Goal: Transaction & Acquisition: Purchase product/service

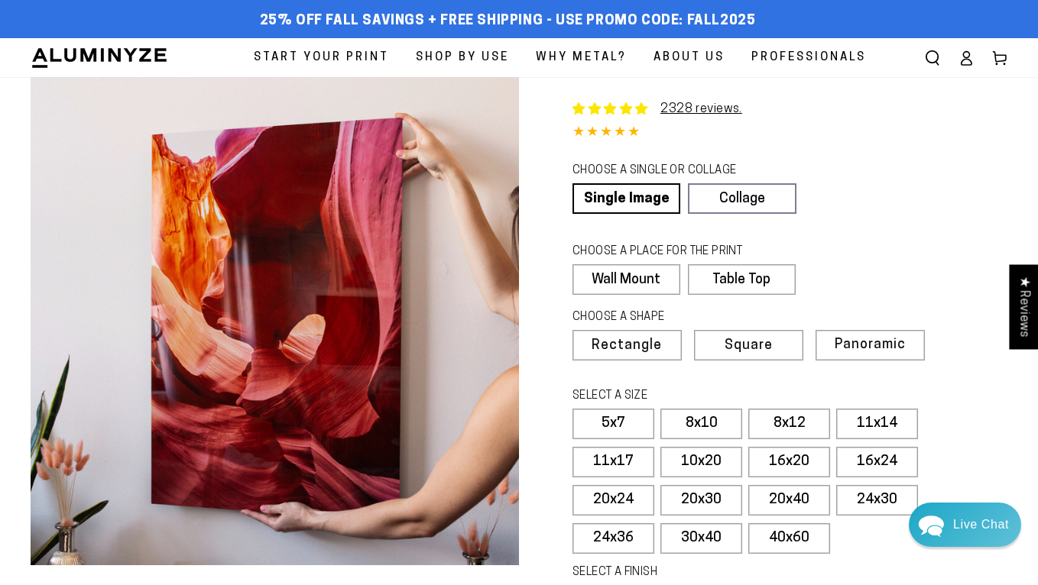
select select "**********"
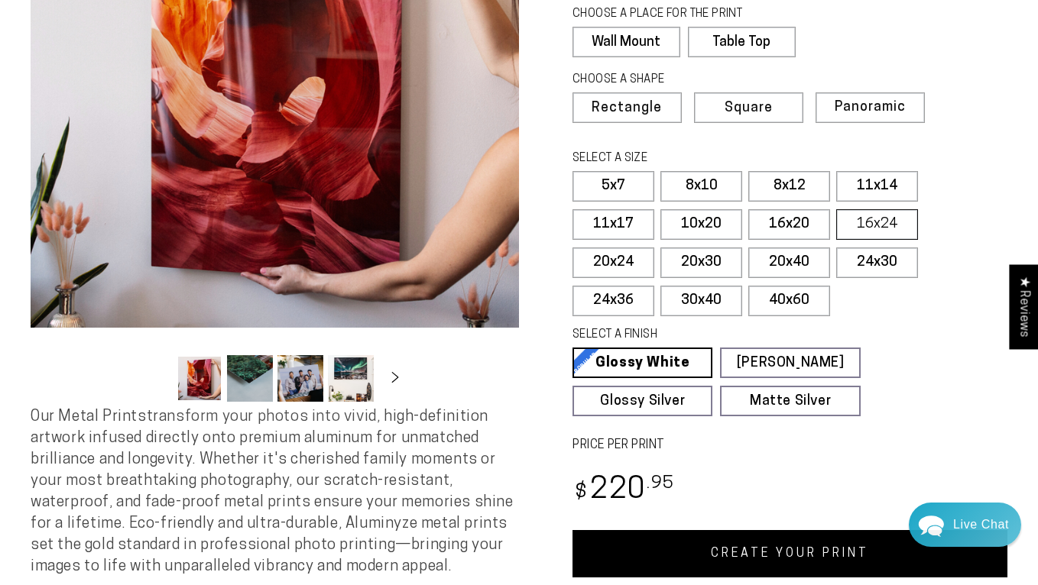
click at [878, 219] on label "16x24" at bounding box center [877, 224] width 82 height 31
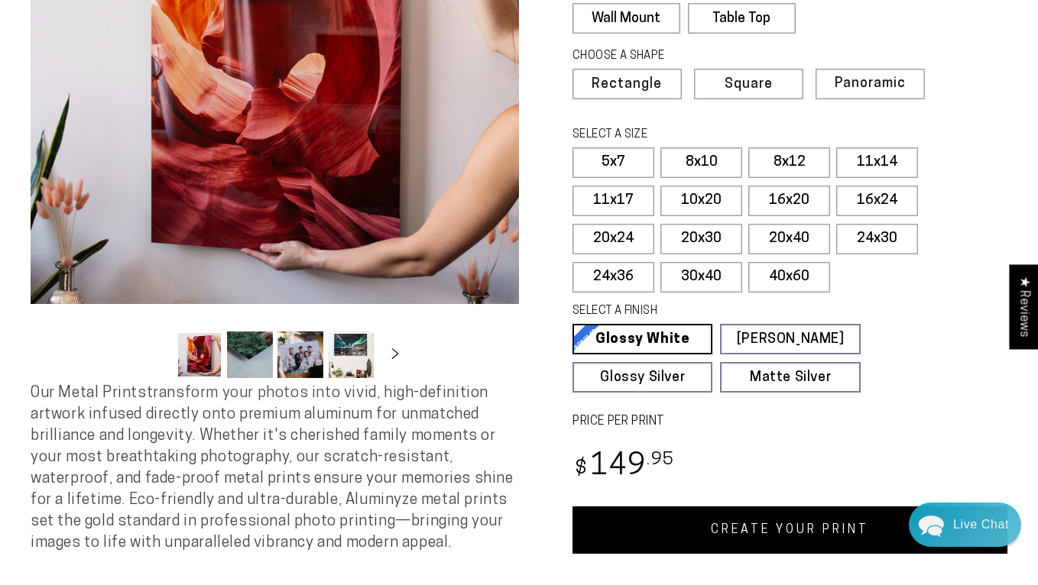
scroll to position [264, 0]
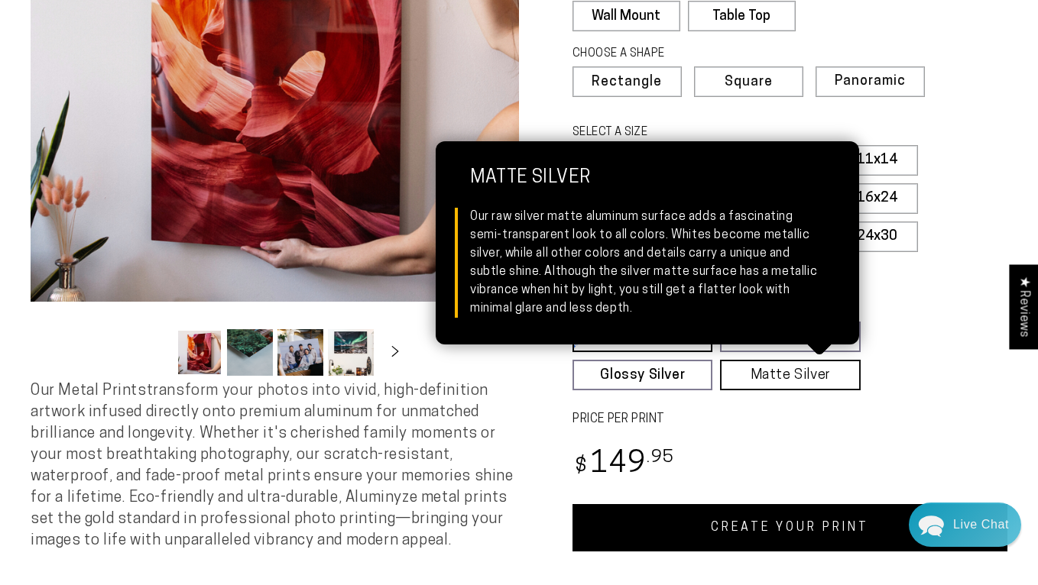
click at [779, 372] on link "Matte Silver Matte Silver Our raw silver matte aluminum surface adds a fascinat…" at bounding box center [790, 375] width 140 height 31
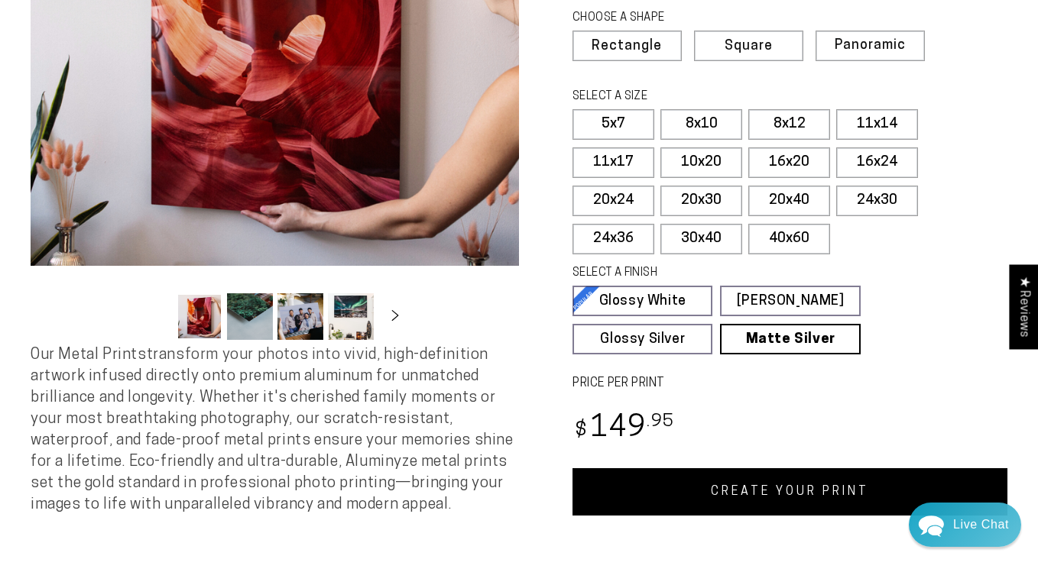
scroll to position [317, 0]
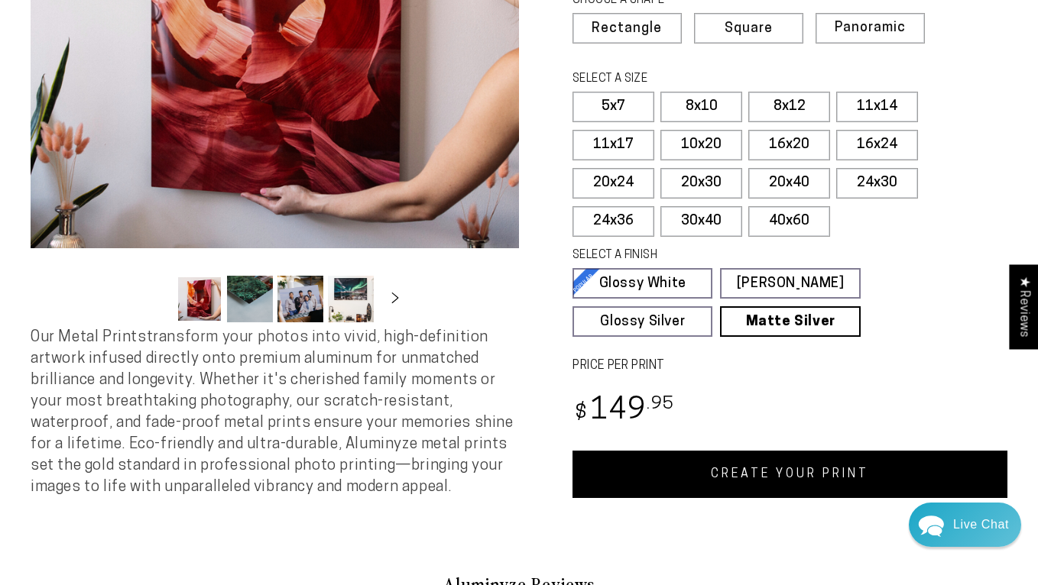
click at [798, 476] on link "CREATE YOUR PRINT" at bounding box center [789, 474] width 435 height 47
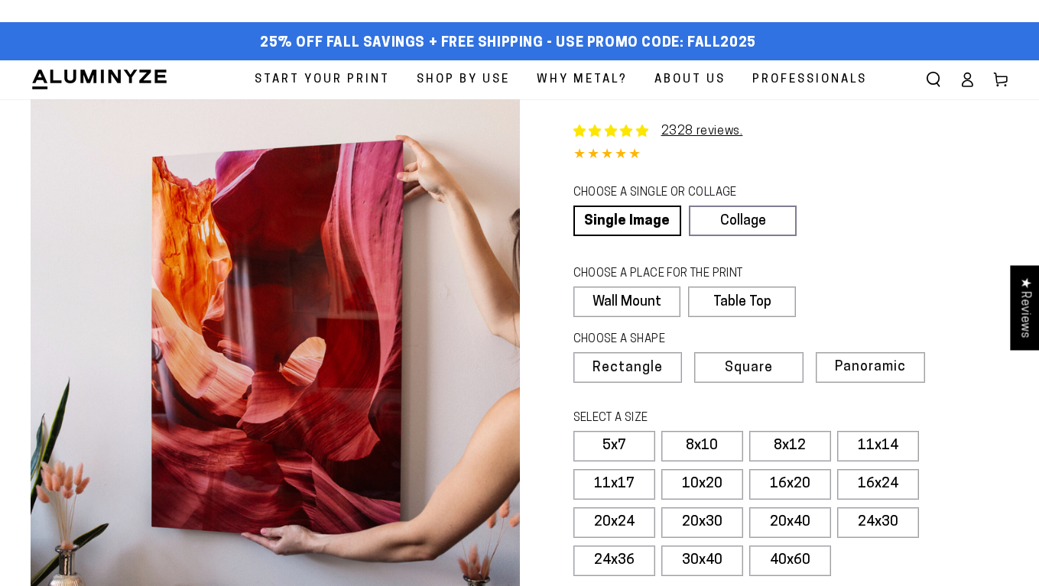
select select "**********"
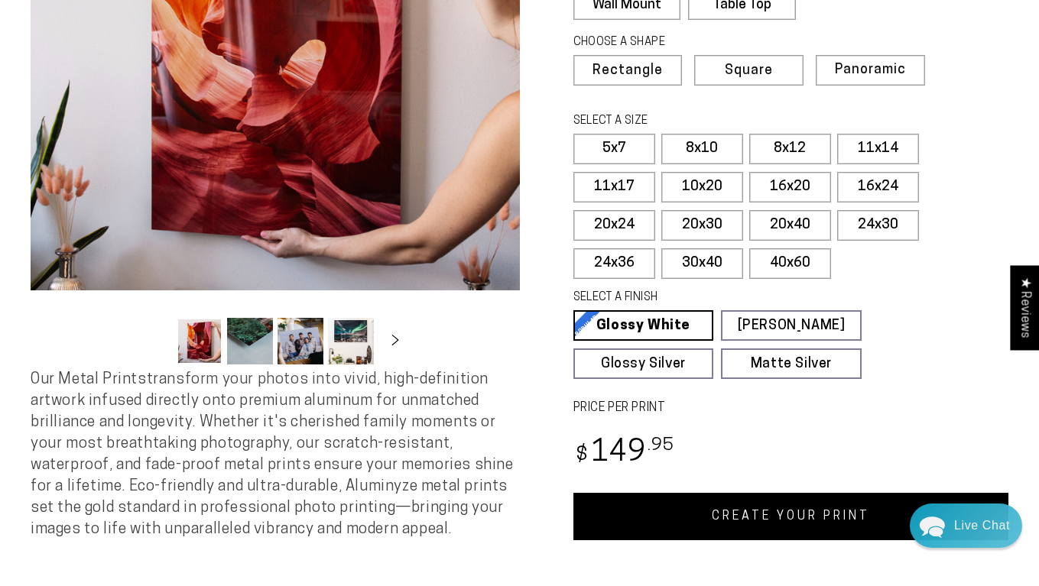
scroll to position [294, 0]
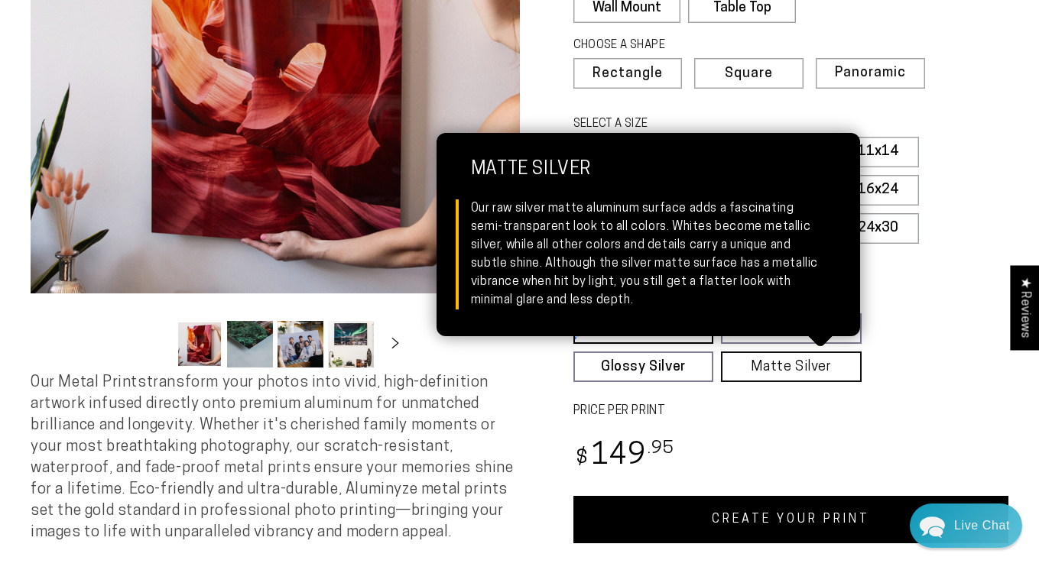
click at [807, 369] on link "Matte Silver Matte Silver Our raw silver matte aluminum surface adds a fascinat…" at bounding box center [791, 367] width 141 height 31
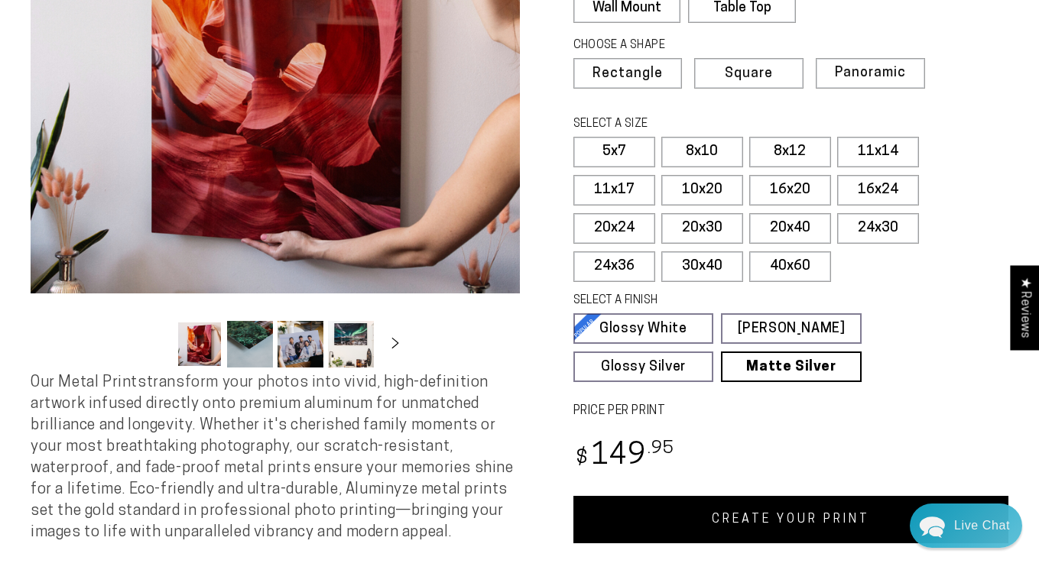
click at [813, 520] on link "CREATE YOUR PRINT" at bounding box center [791, 519] width 436 height 47
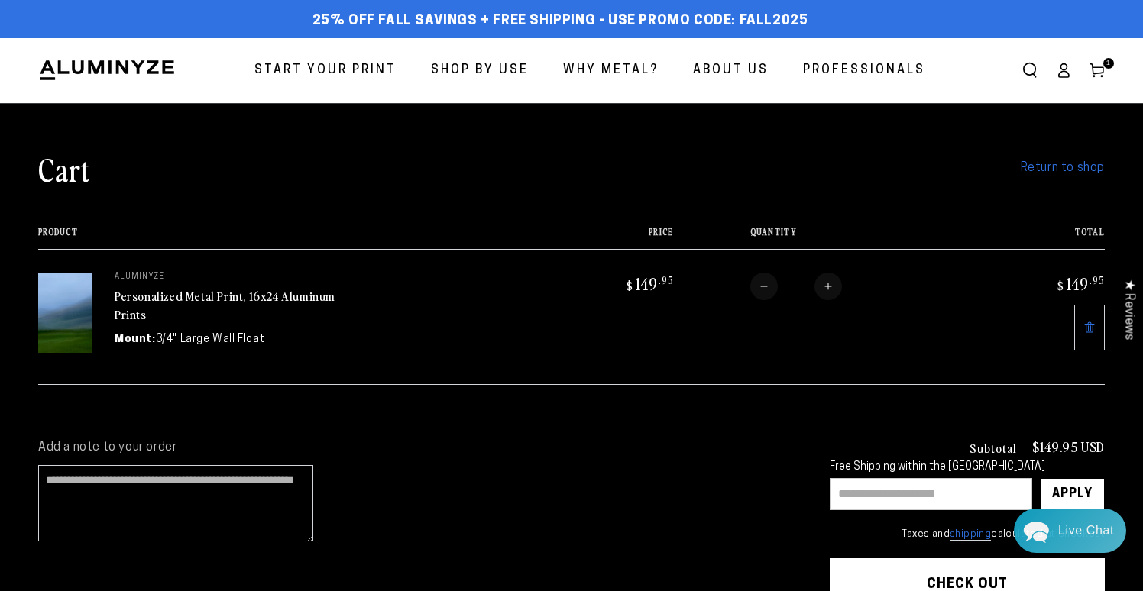
click at [1069, 168] on link "Return to shop" at bounding box center [1063, 168] width 84 height 22
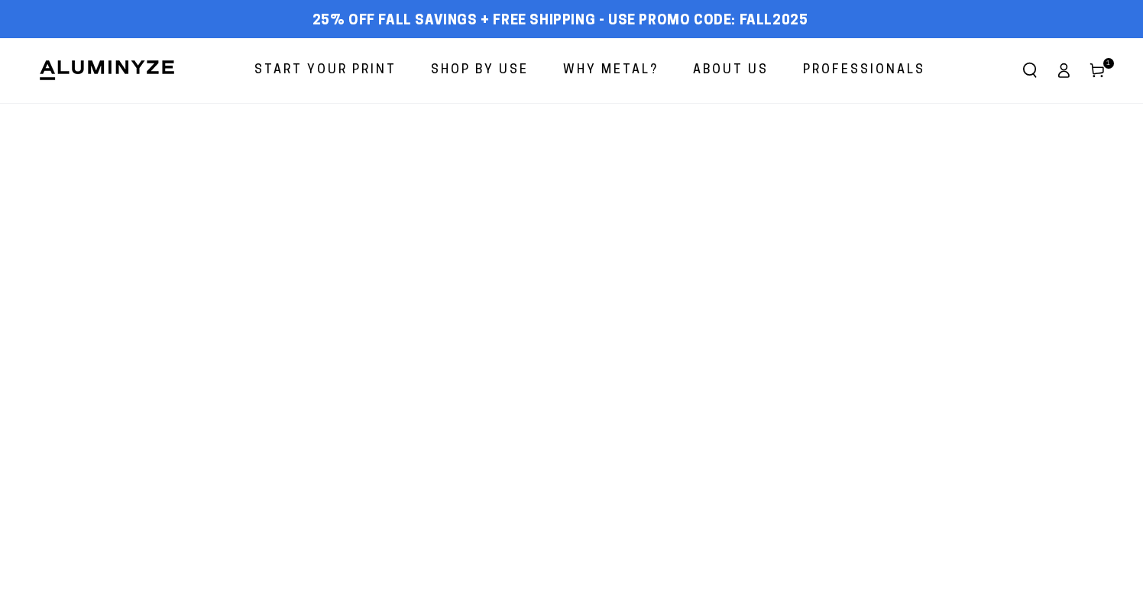
select select "**********"
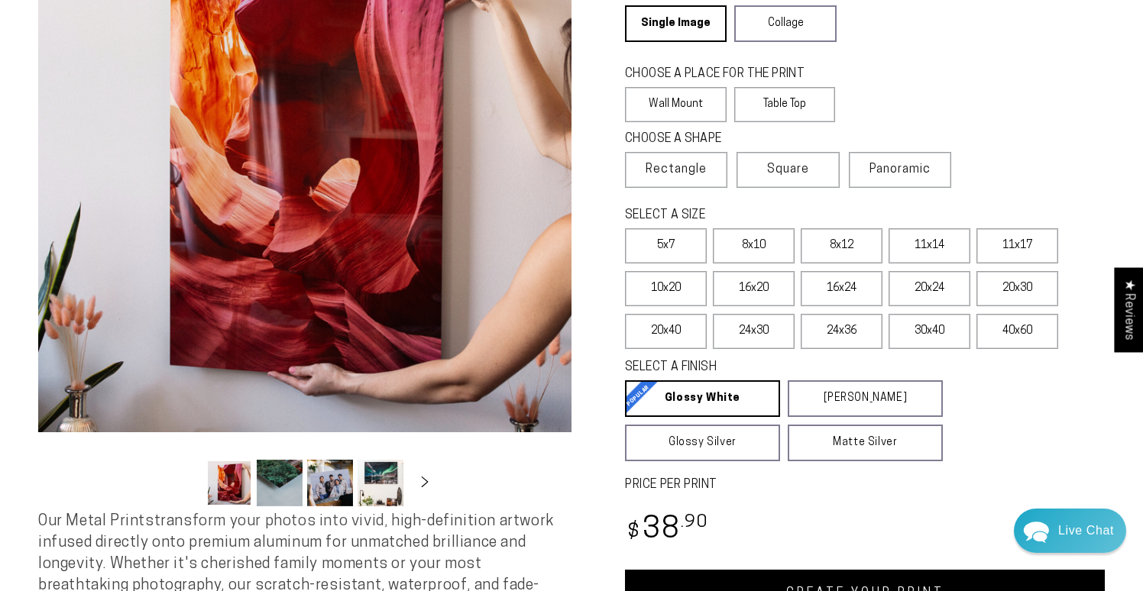
scroll to position [206, 0]
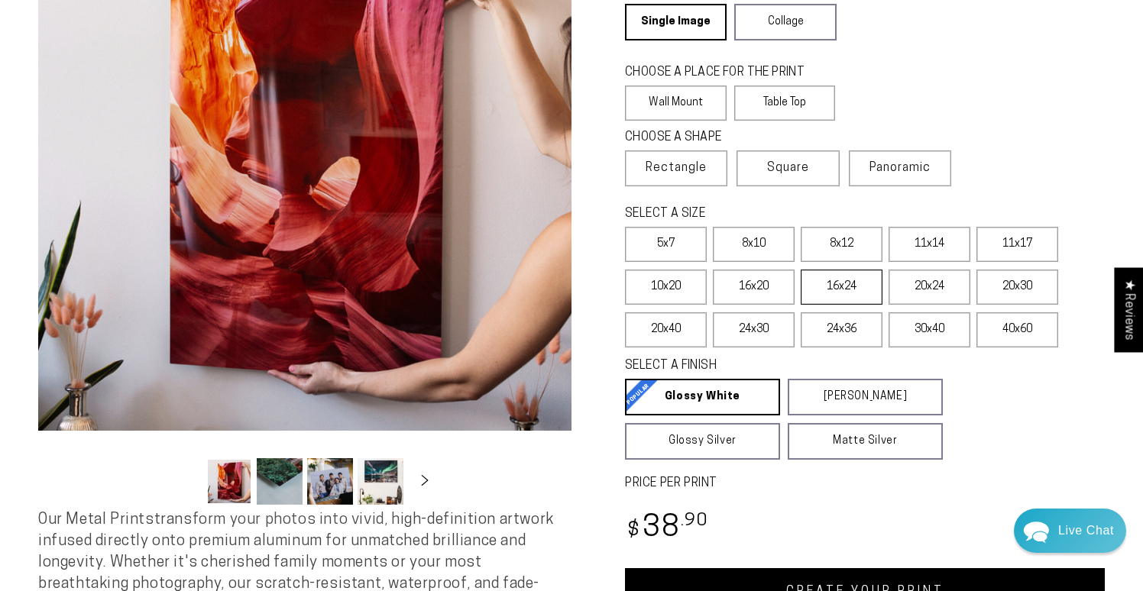
click at [851, 284] on label "16x24" at bounding box center [842, 287] width 82 height 35
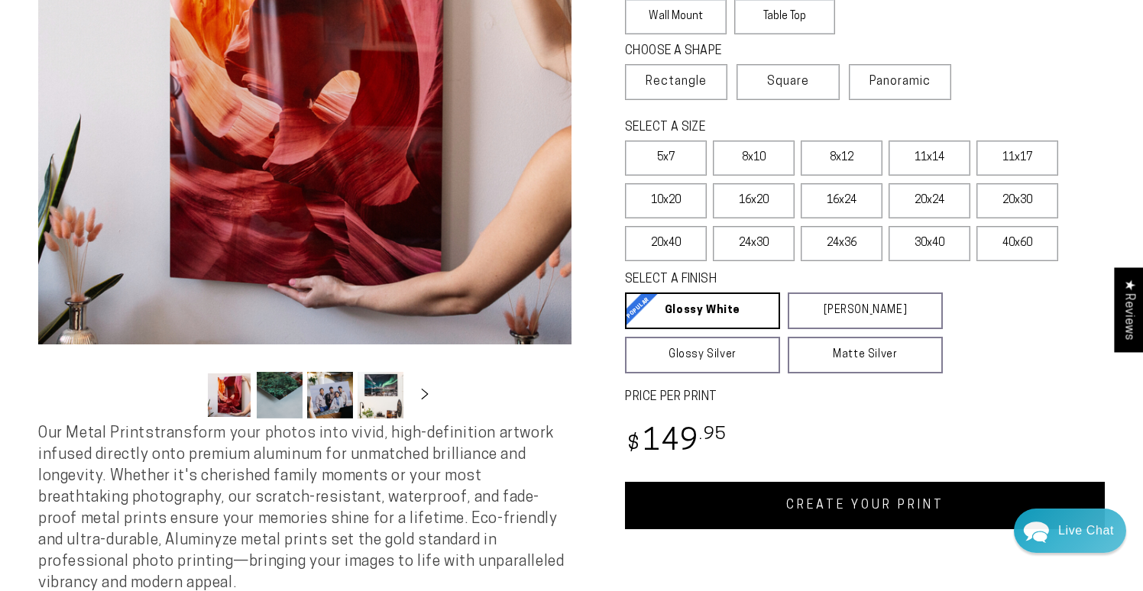
scroll to position [297, 0]
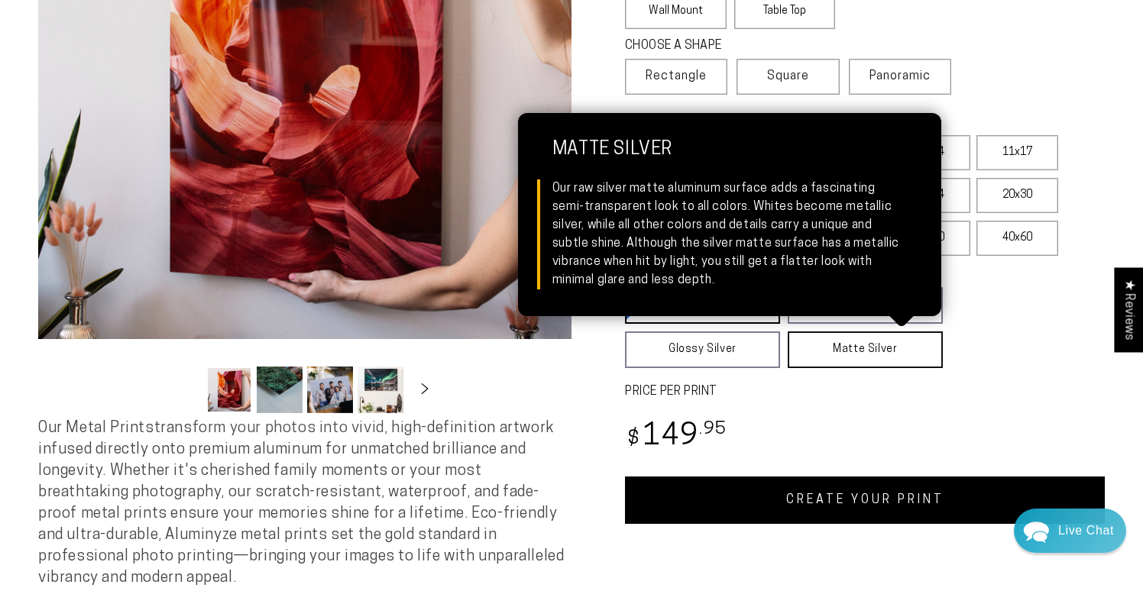
click at [868, 350] on link "Matte Silver Matte Silver Our raw silver matte aluminum surface adds a fascinat…" at bounding box center [865, 350] width 155 height 37
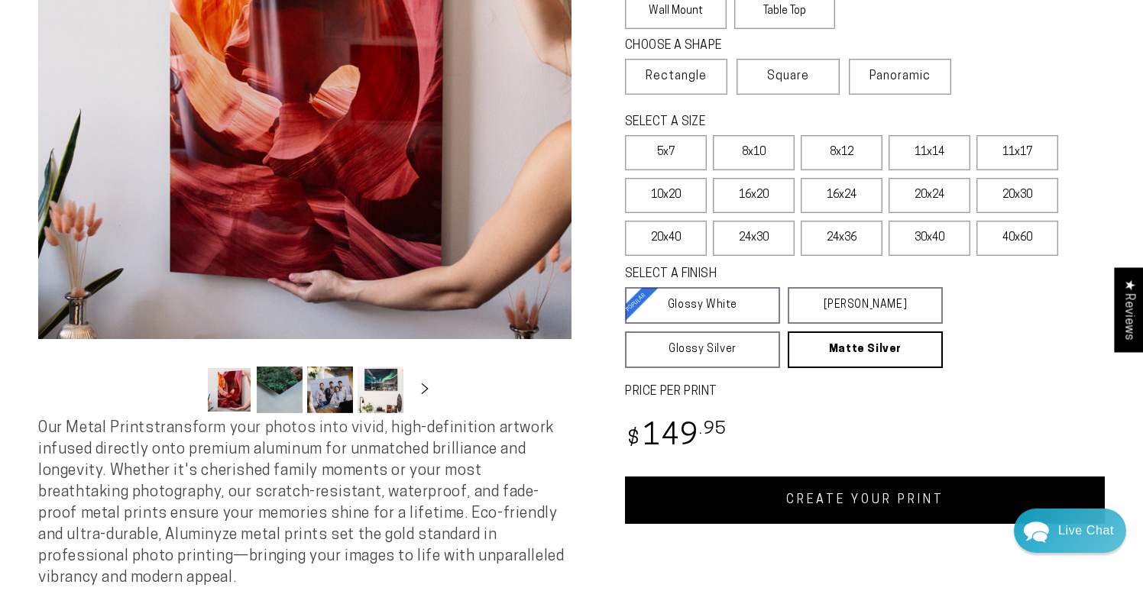
click at [879, 501] on link "CREATE YOUR PRINT" at bounding box center [865, 500] width 480 height 47
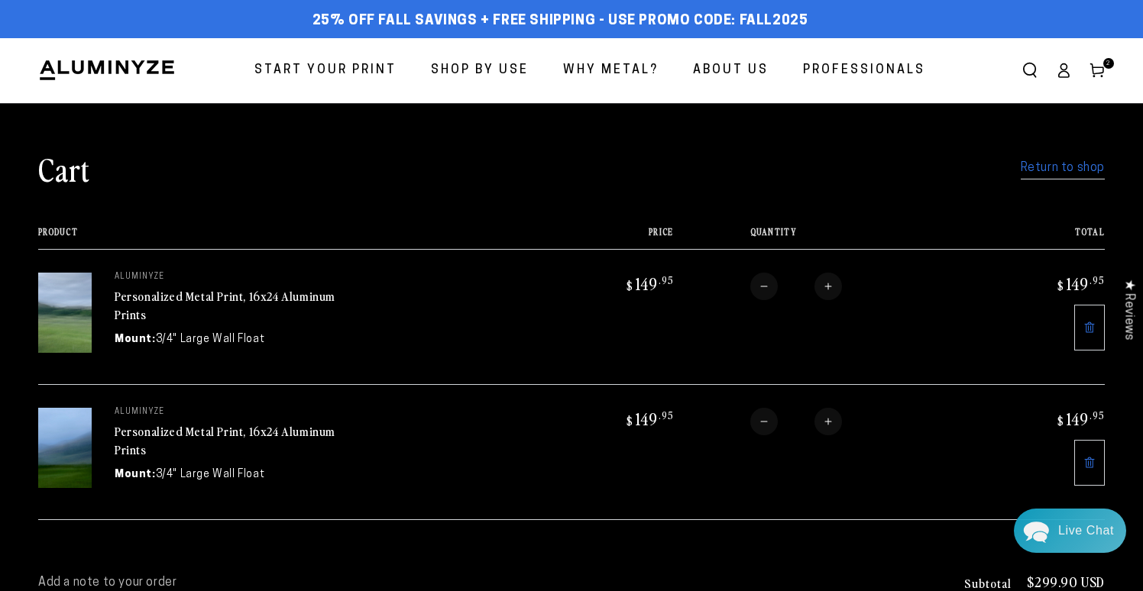
click at [1071, 169] on link "Return to shop" at bounding box center [1063, 168] width 84 height 22
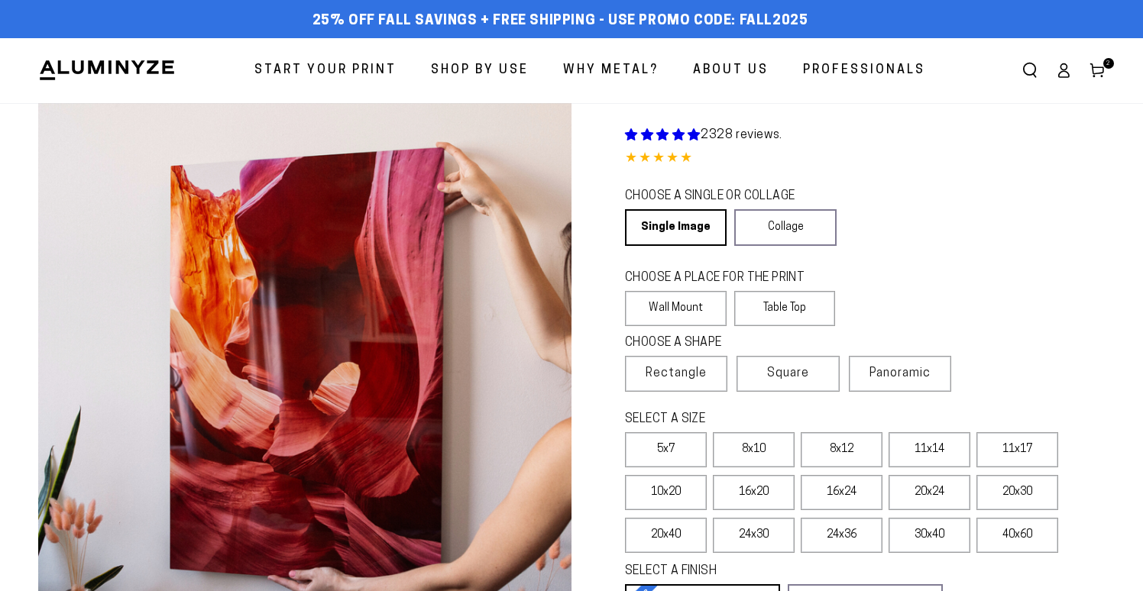
select select "**********"
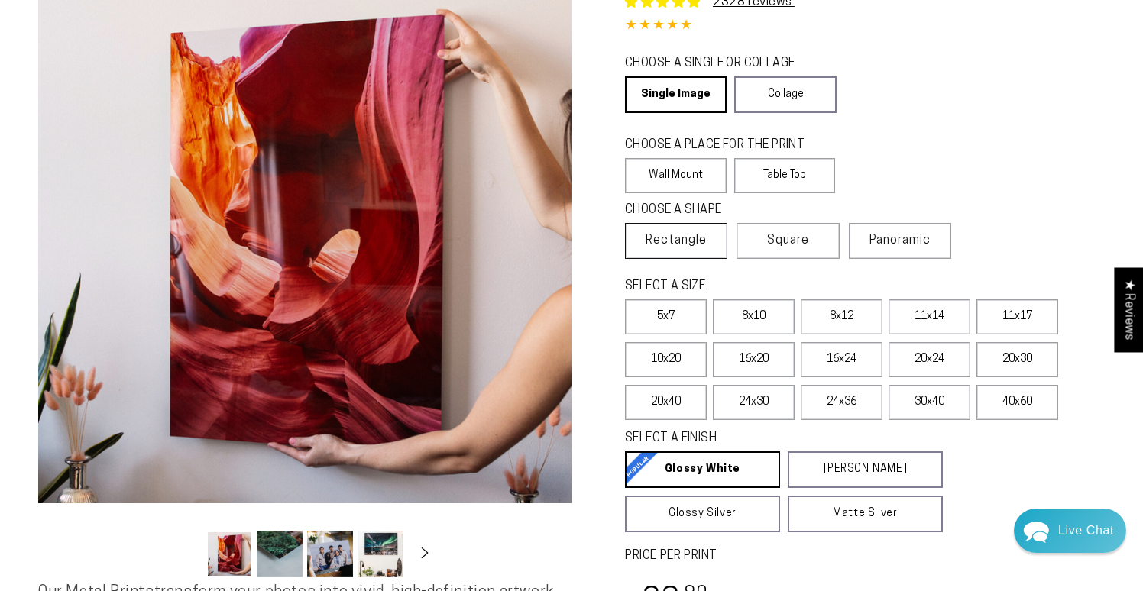
scroll to position [145, 0]
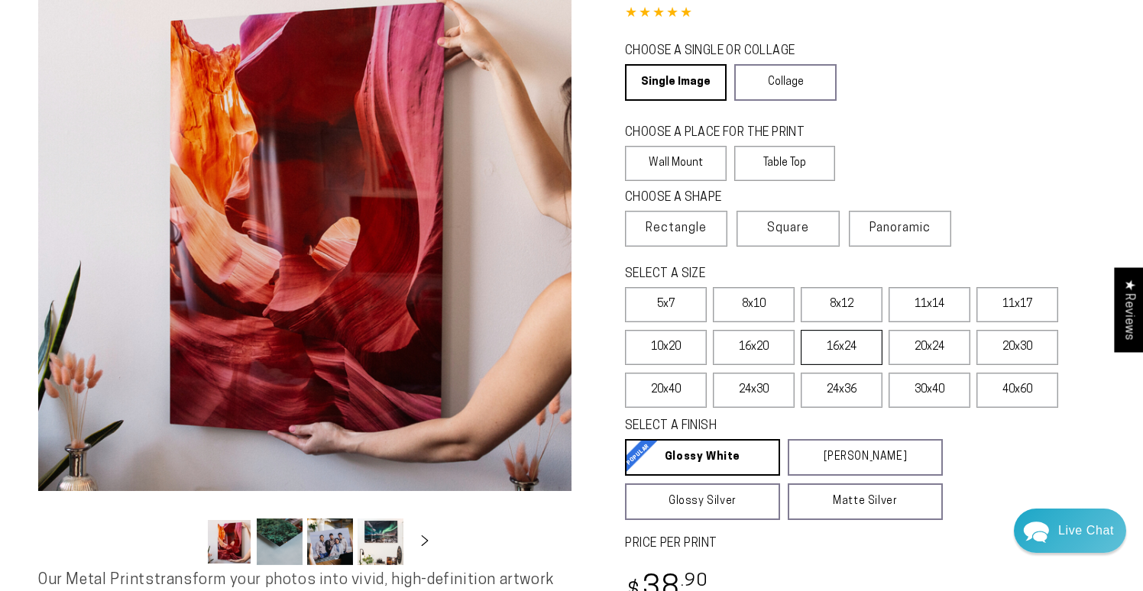
click at [850, 356] on label "16x24" at bounding box center [842, 347] width 82 height 35
click at [1094, 523] on div "Live Chat" at bounding box center [1086, 528] width 56 height 44
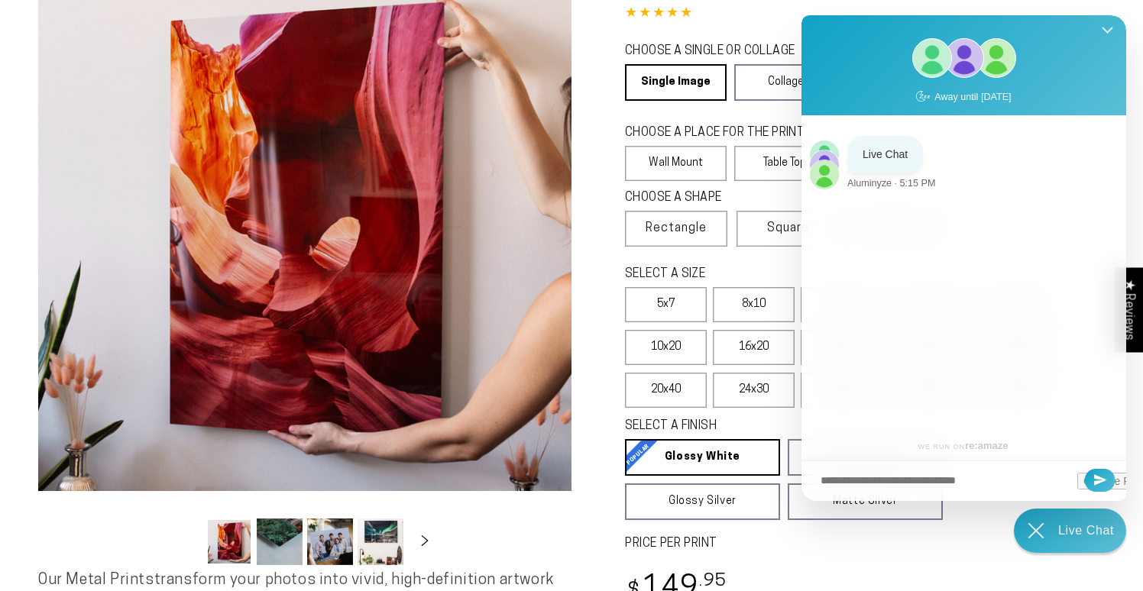
click at [1110, 34] on icon "Close Shoutbox" at bounding box center [1107, 32] width 11 height 11
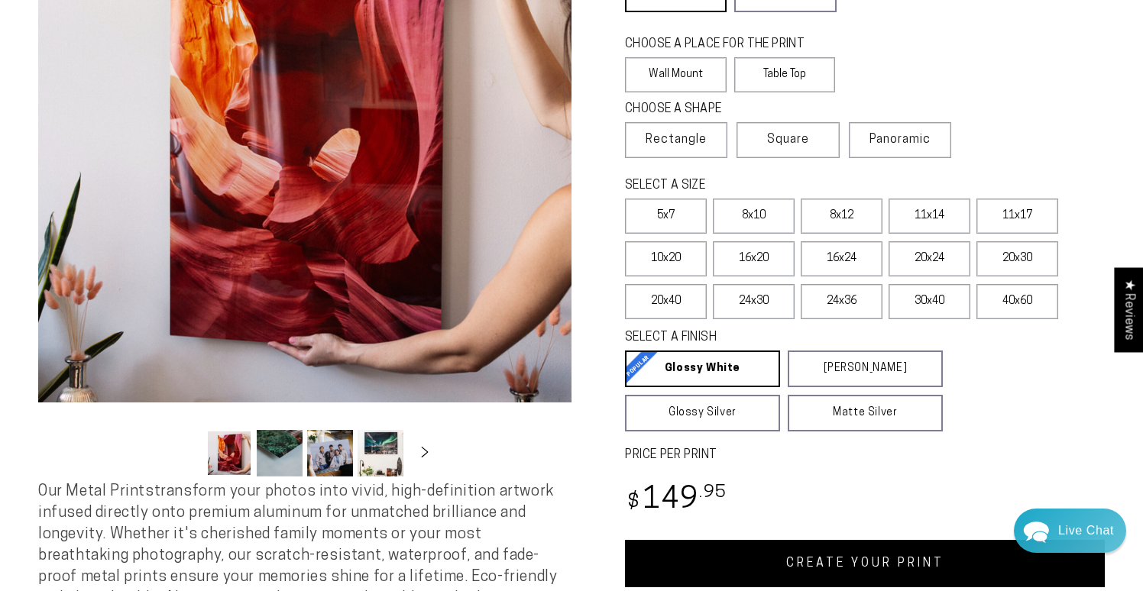
scroll to position [247, 0]
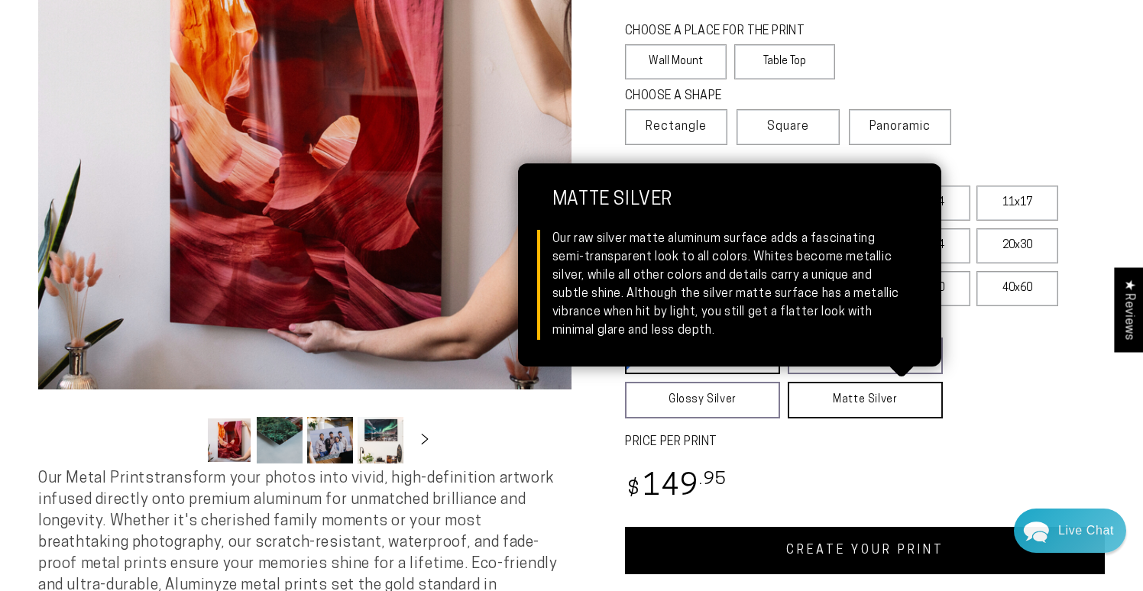
click at [880, 399] on link "Matte Silver Matte Silver Our raw silver matte aluminum surface adds a fascinat…" at bounding box center [865, 400] width 155 height 37
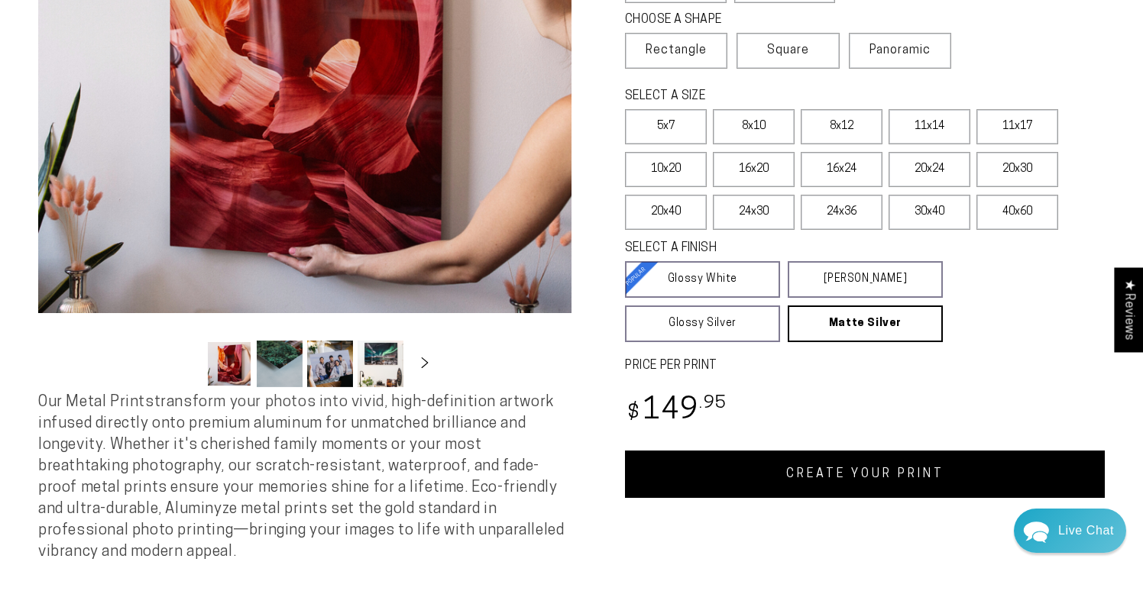
scroll to position [328, 0]
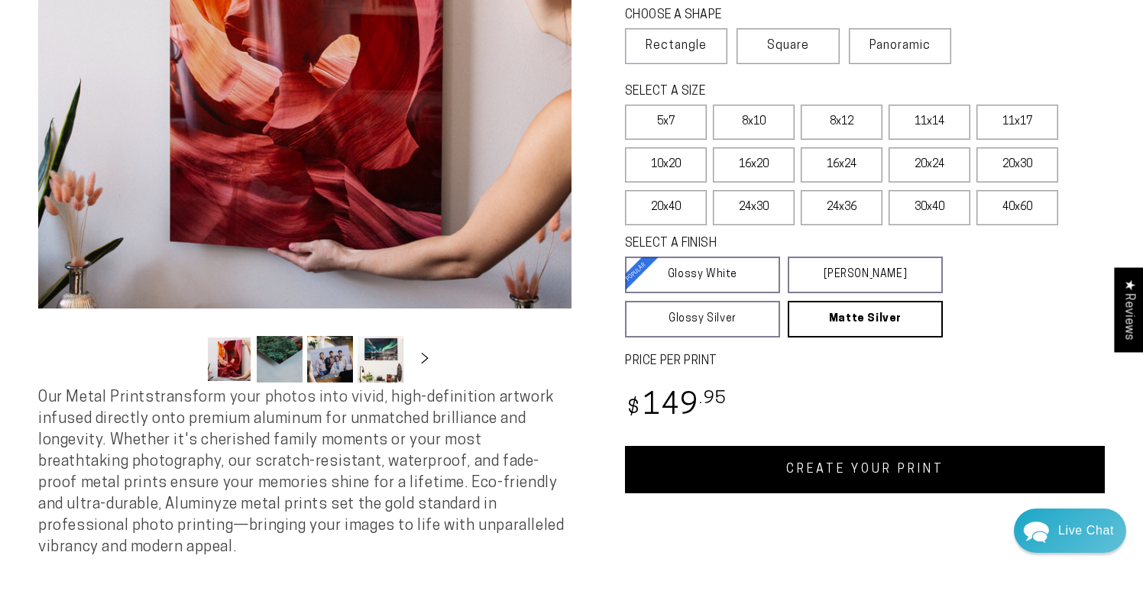
click at [948, 476] on link "CREATE YOUR PRINT" at bounding box center [865, 469] width 480 height 47
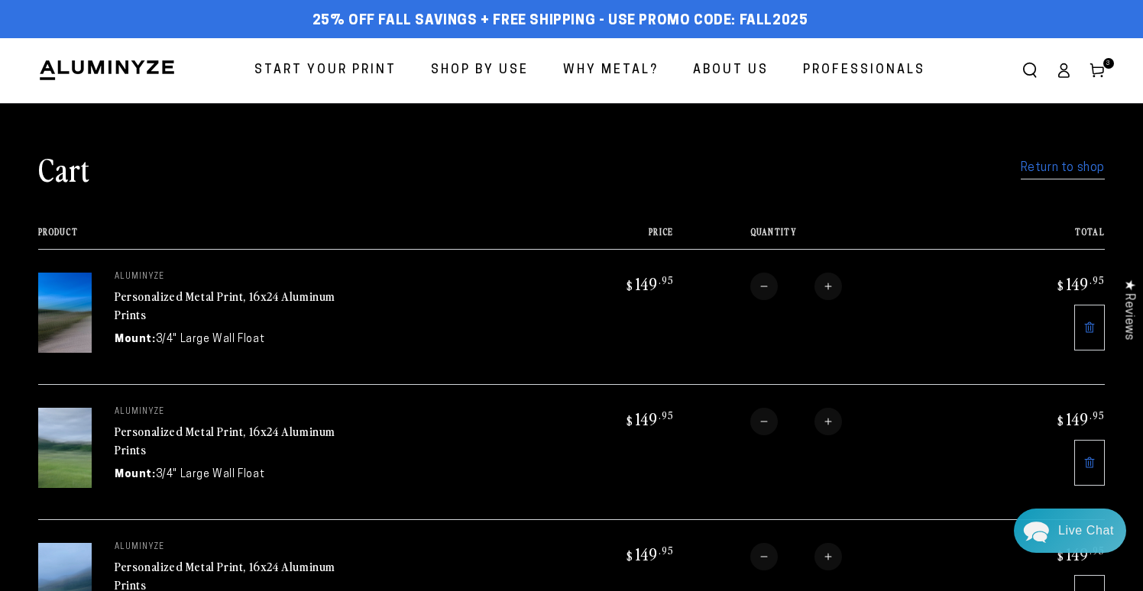
click at [1083, 169] on link "Return to shop" at bounding box center [1063, 168] width 84 height 22
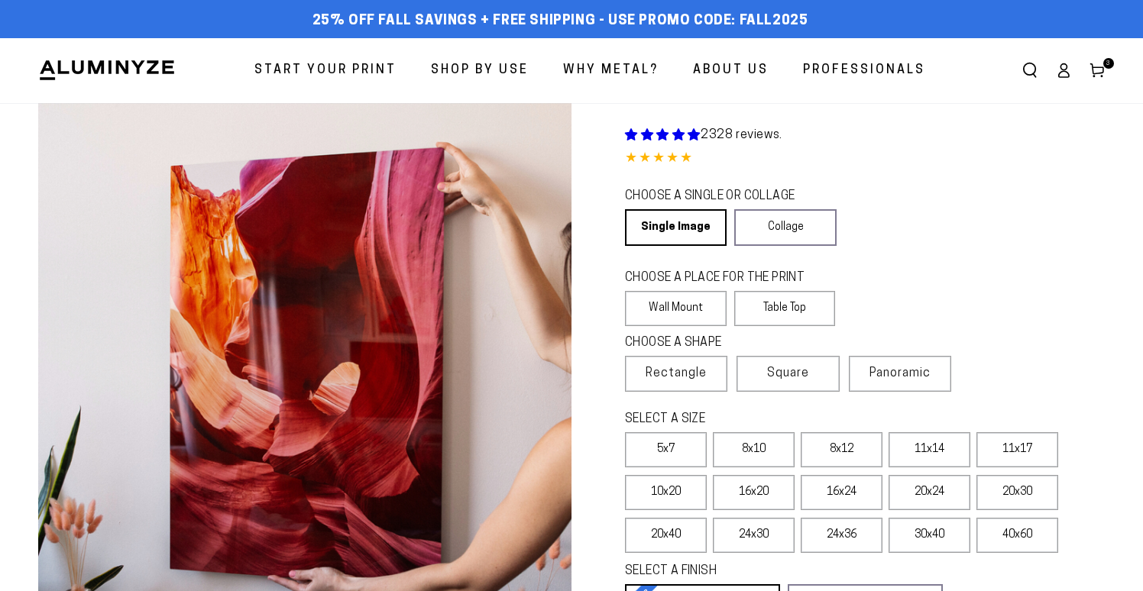
select select "**********"
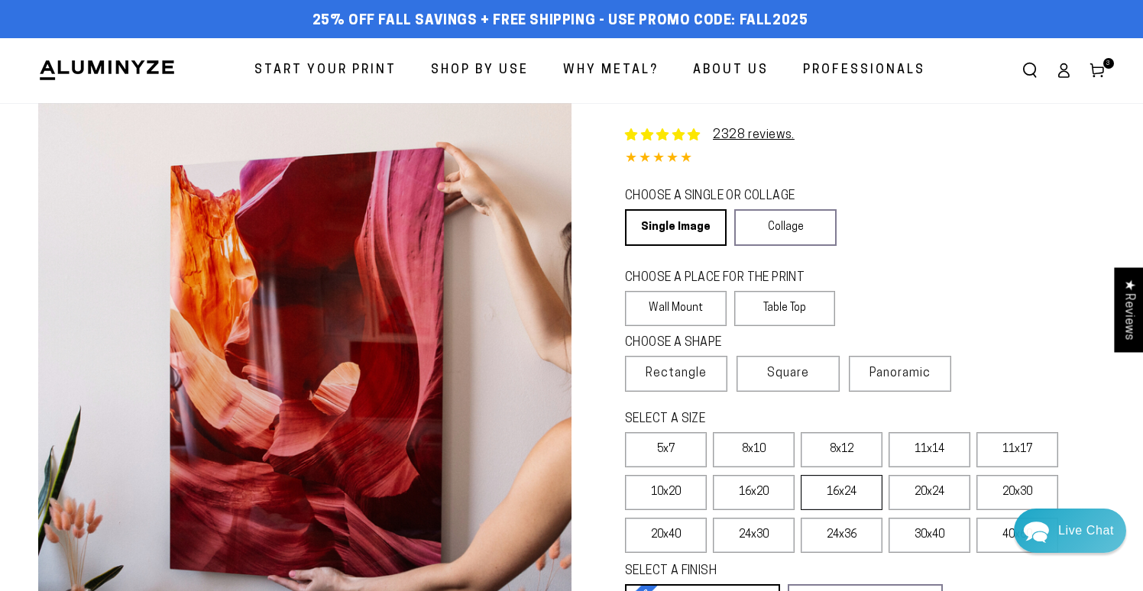
click at [847, 497] on label "16x24" at bounding box center [842, 492] width 82 height 35
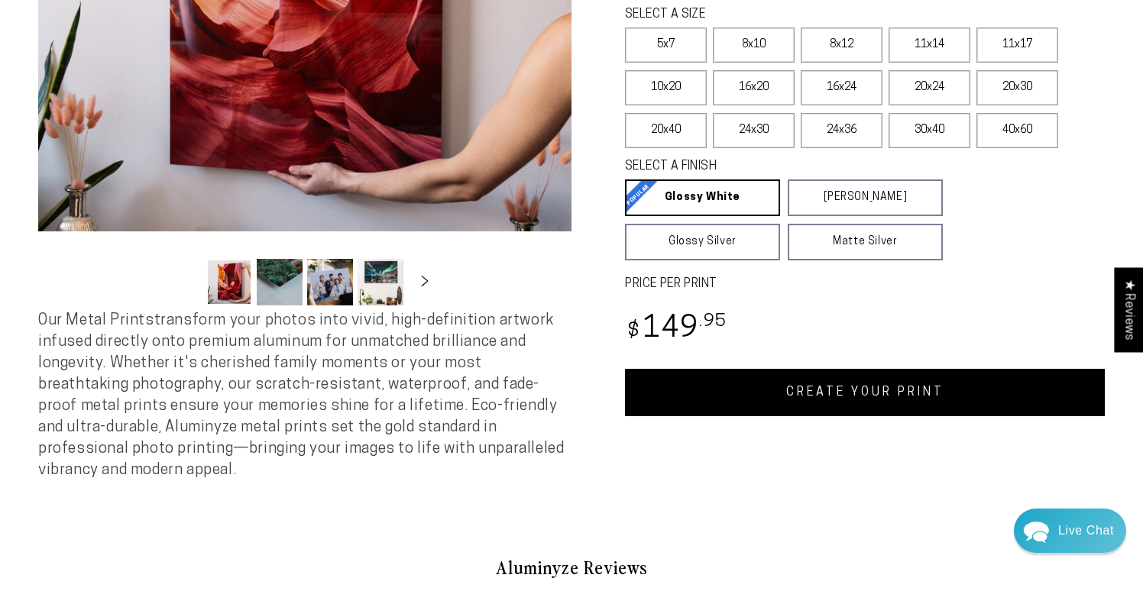
scroll to position [406, 0]
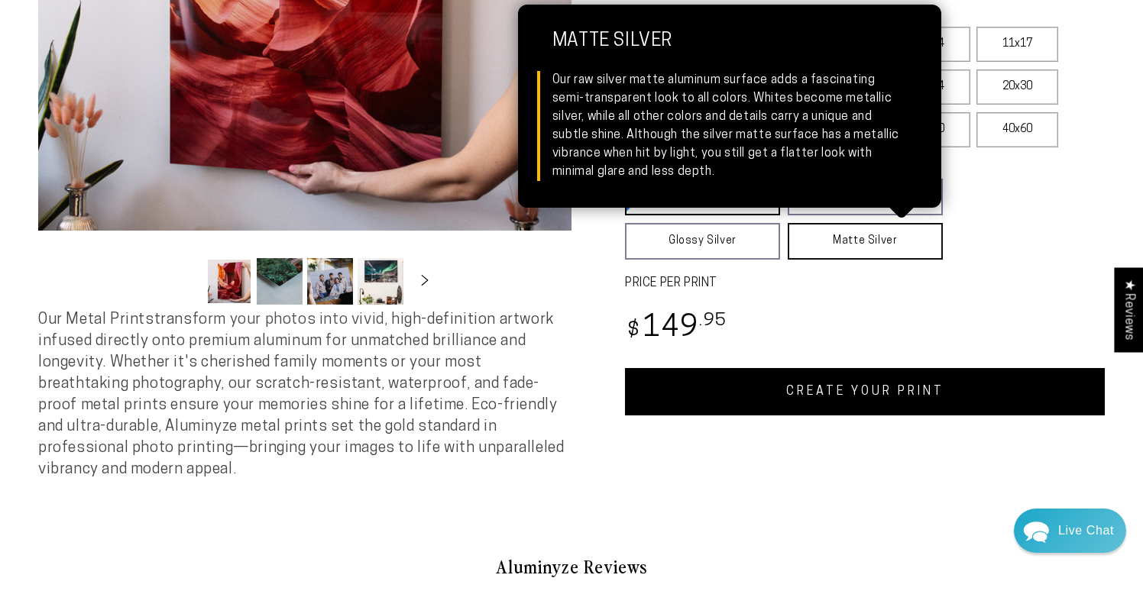
click at [870, 245] on link "Matte Silver Matte Silver Our raw silver matte aluminum surface adds a fascinat…" at bounding box center [865, 241] width 155 height 37
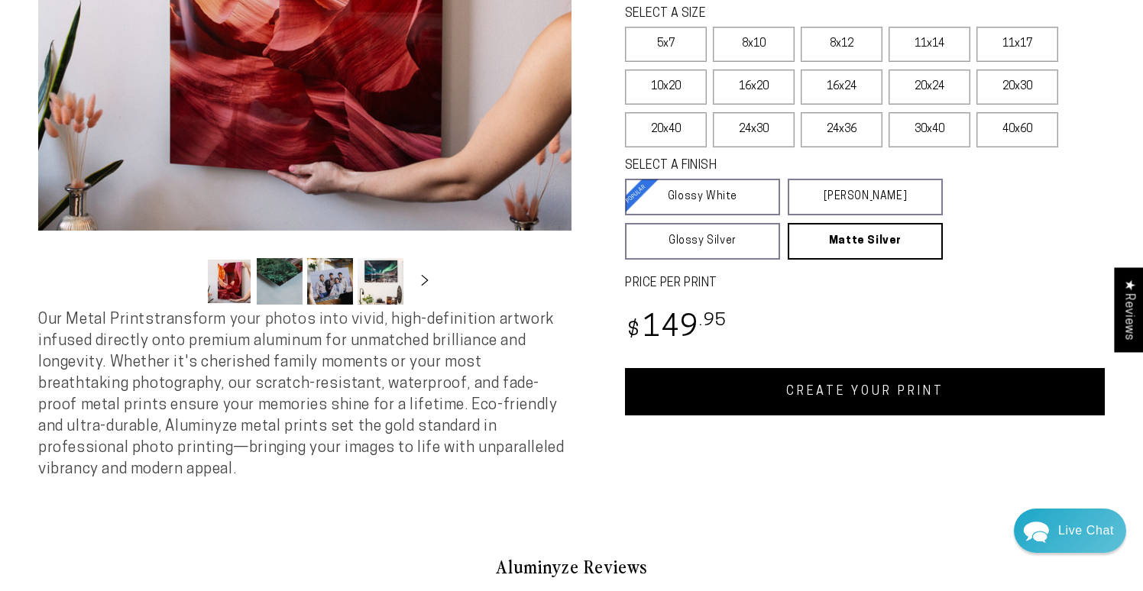
click at [887, 403] on link "CREATE YOUR PRINT" at bounding box center [865, 391] width 480 height 47
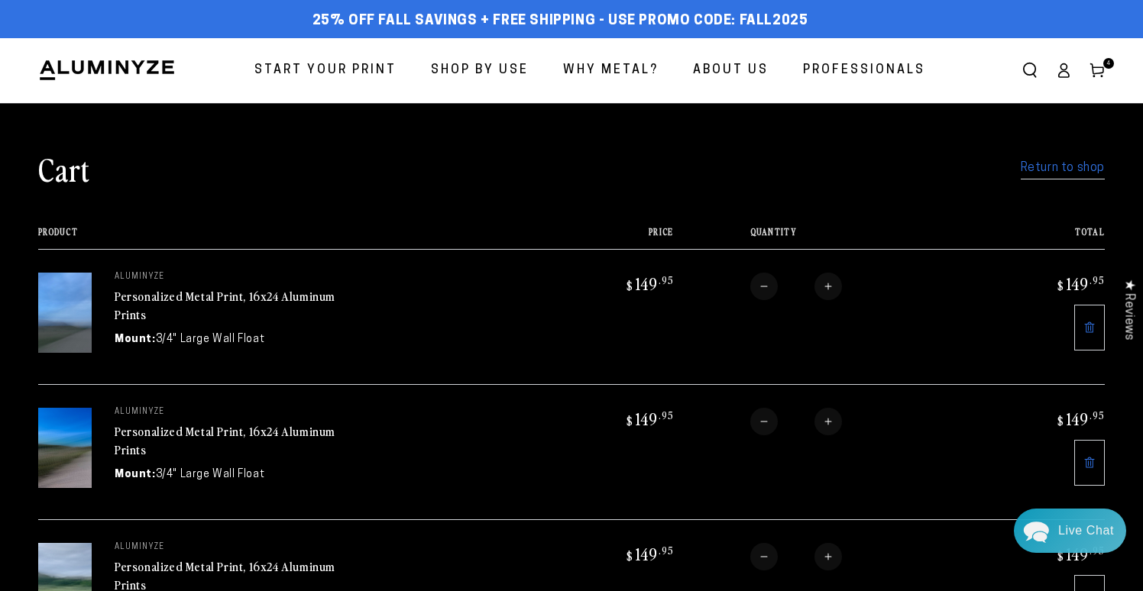
click at [1067, 169] on link "Return to shop" at bounding box center [1063, 168] width 84 height 22
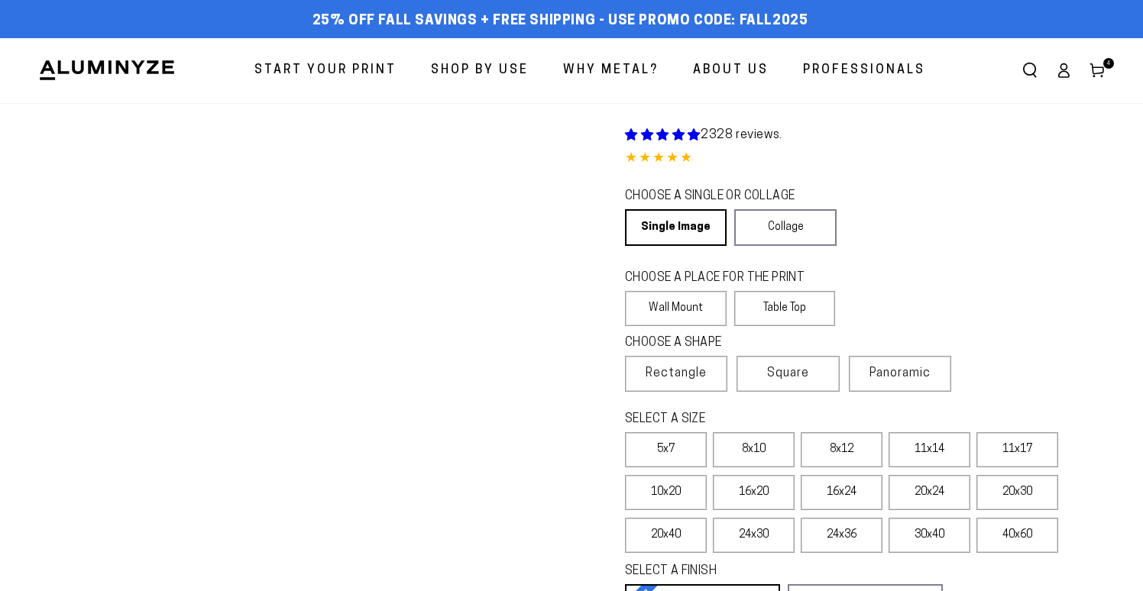
select select "**********"
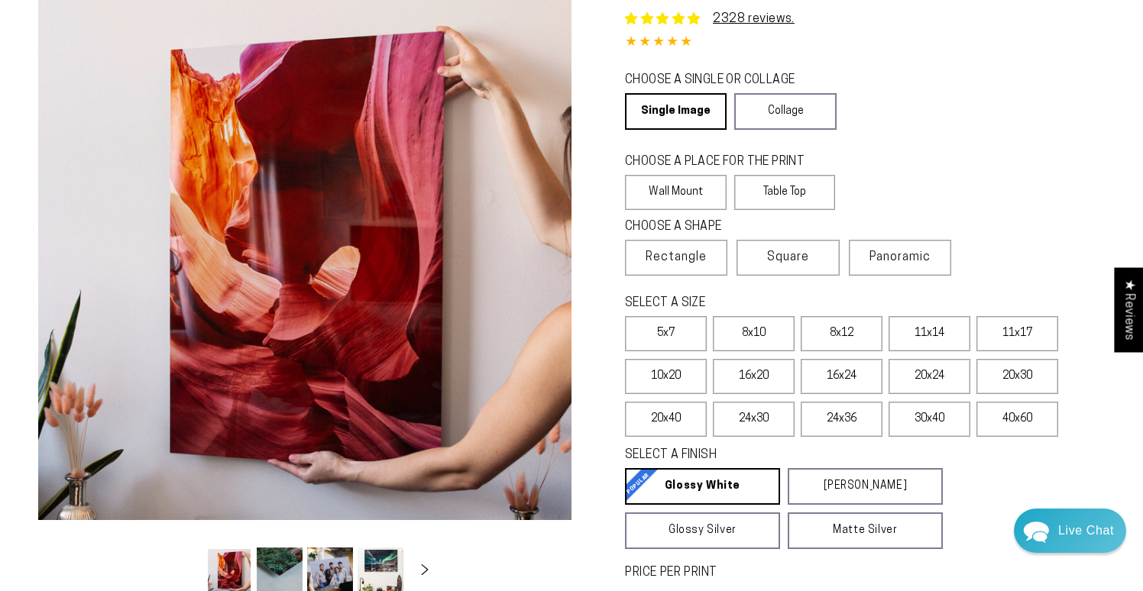
scroll to position [130, 0]
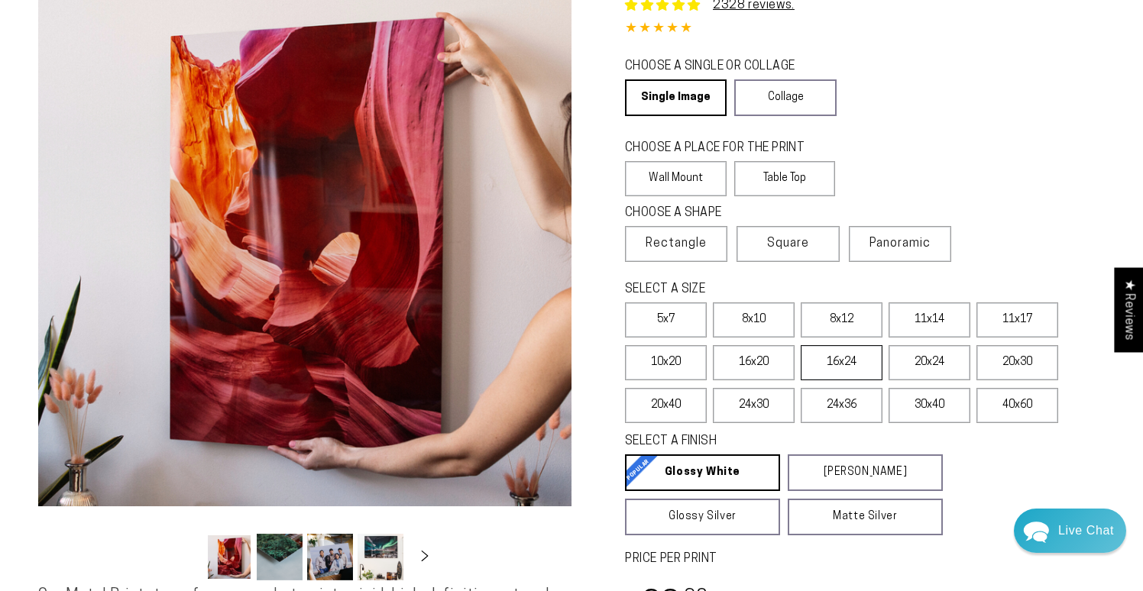
click at [846, 365] on label "16x24" at bounding box center [842, 362] width 82 height 35
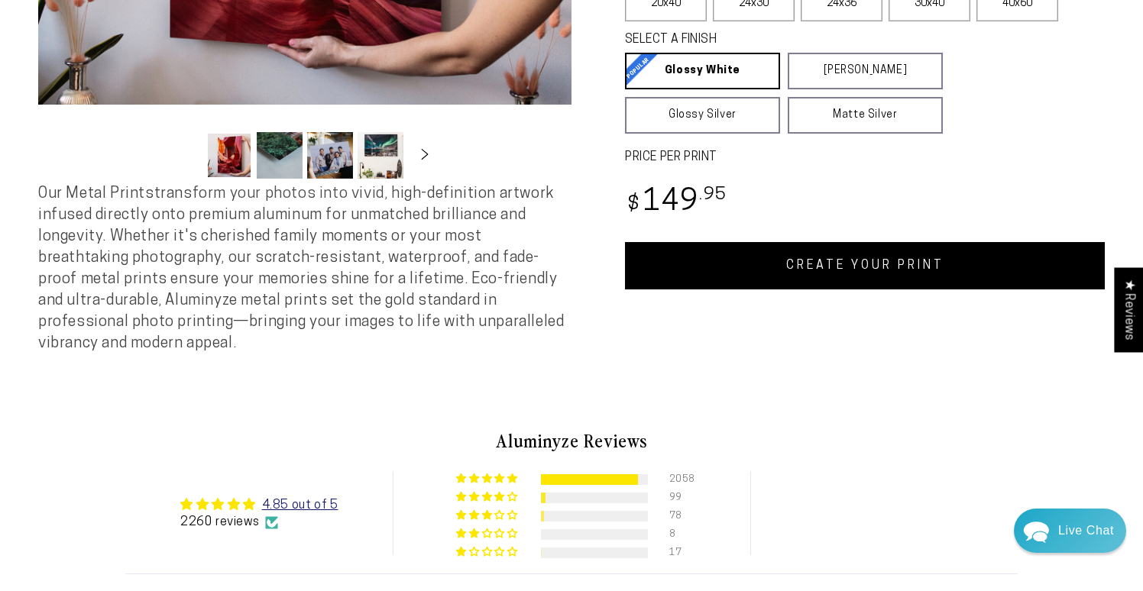
scroll to position [536, 0]
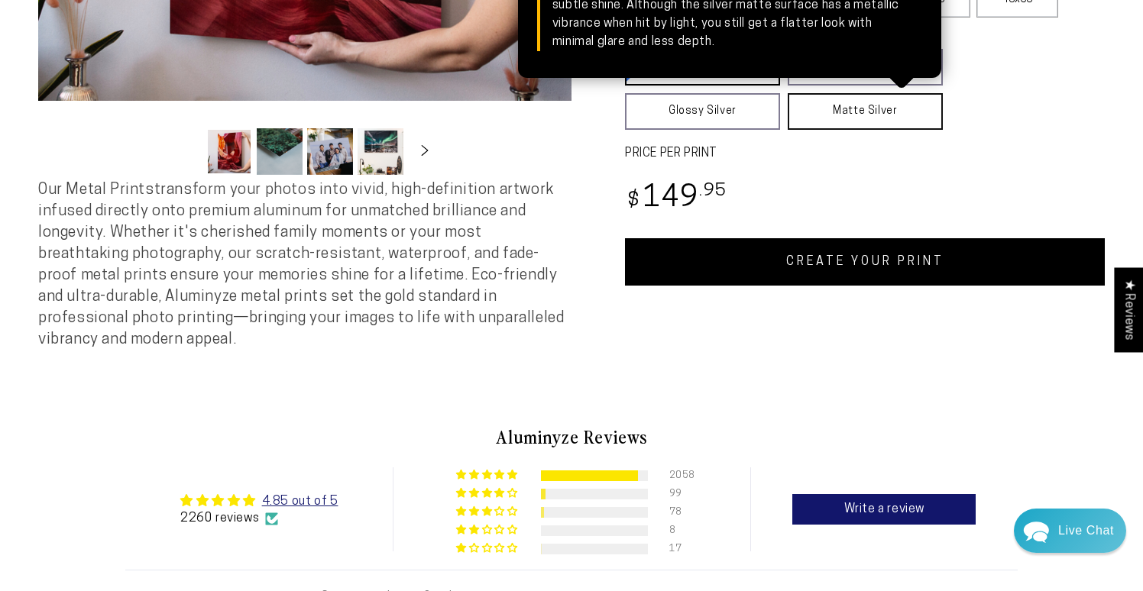
click at [878, 113] on link "Matte Silver Matte Silver Our raw silver matte aluminum surface adds a fascinat…" at bounding box center [865, 111] width 155 height 37
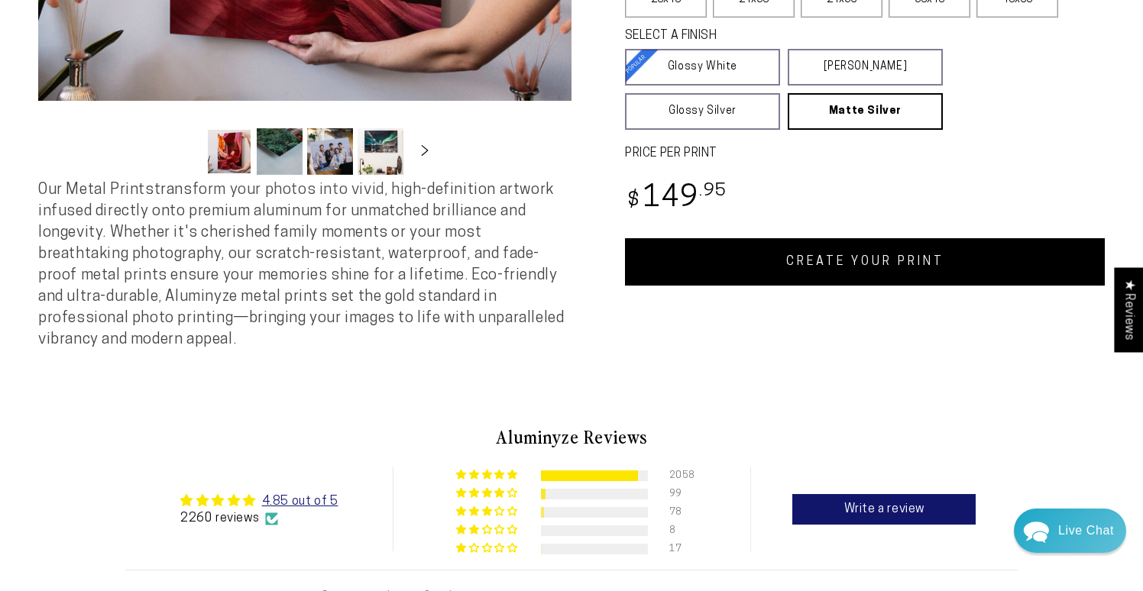
click at [903, 257] on link "CREATE YOUR PRINT" at bounding box center [865, 261] width 480 height 47
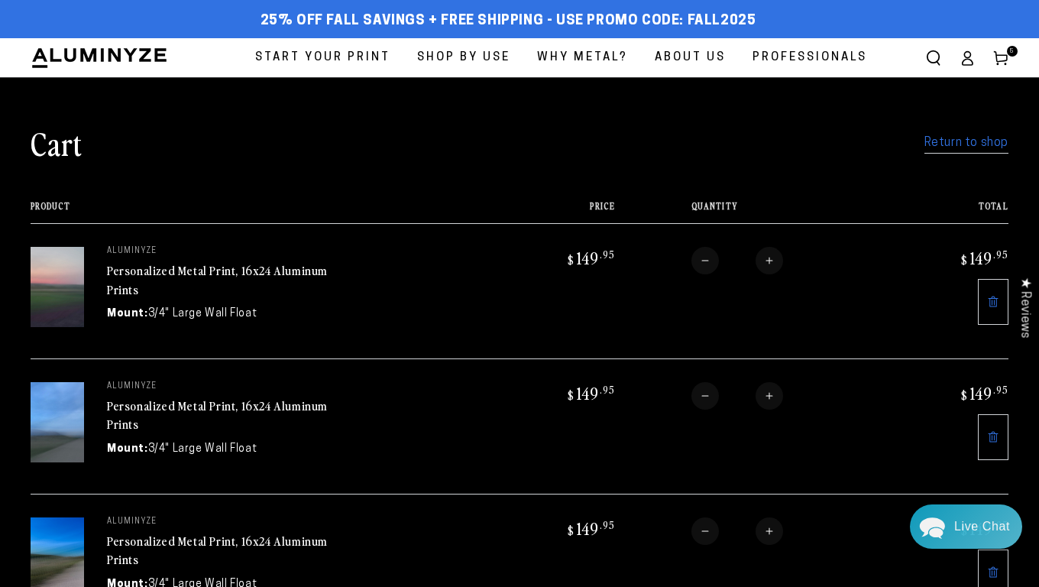
click at [964, 145] on link "Return to shop" at bounding box center [967, 143] width 84 height 22
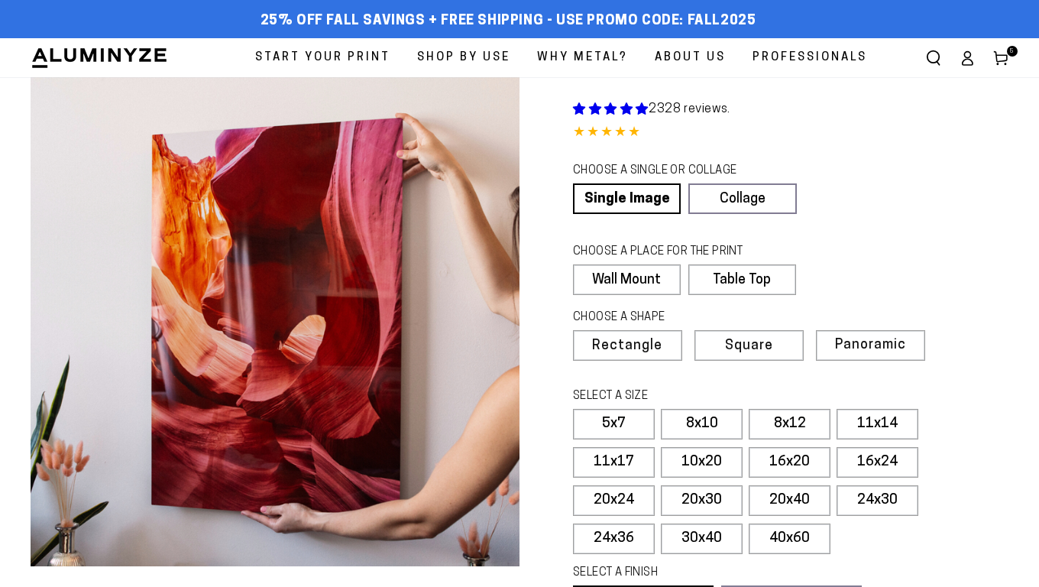
select select "**********"
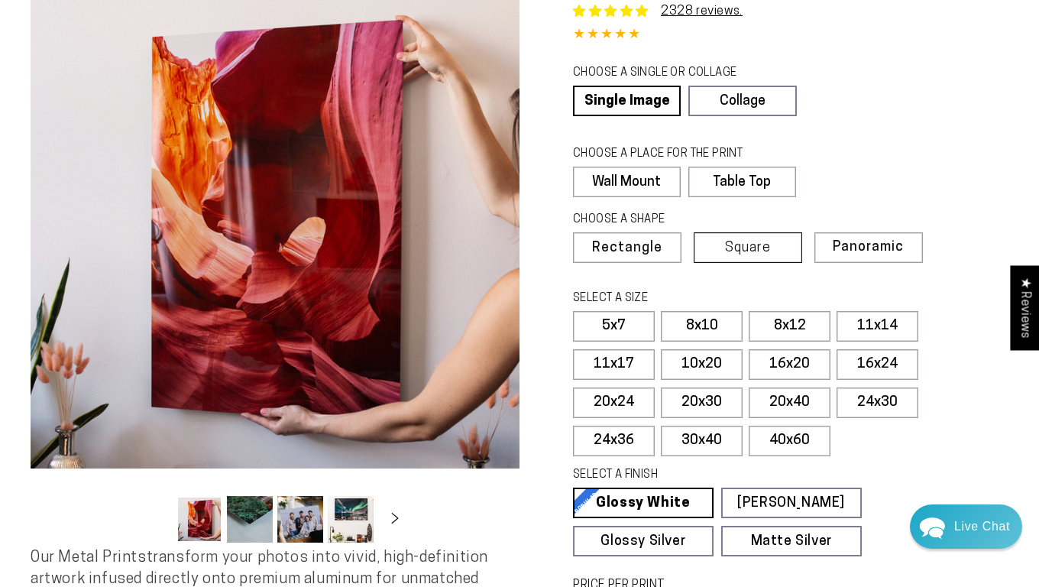
scroll to position [113, 0]
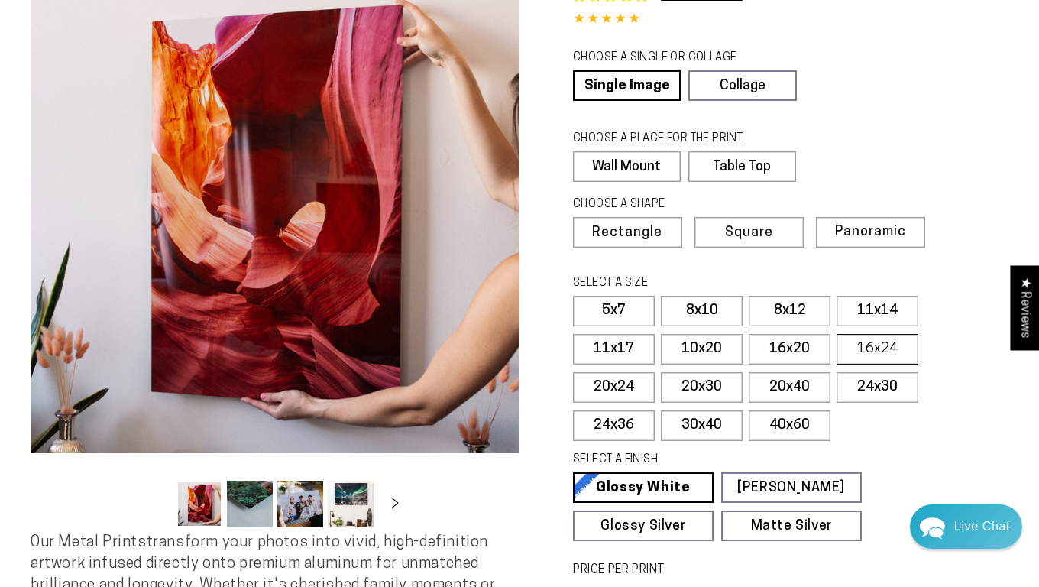
click at [871, 345] on label "16x24" at bounding box center [878, 349] width 82 height 31
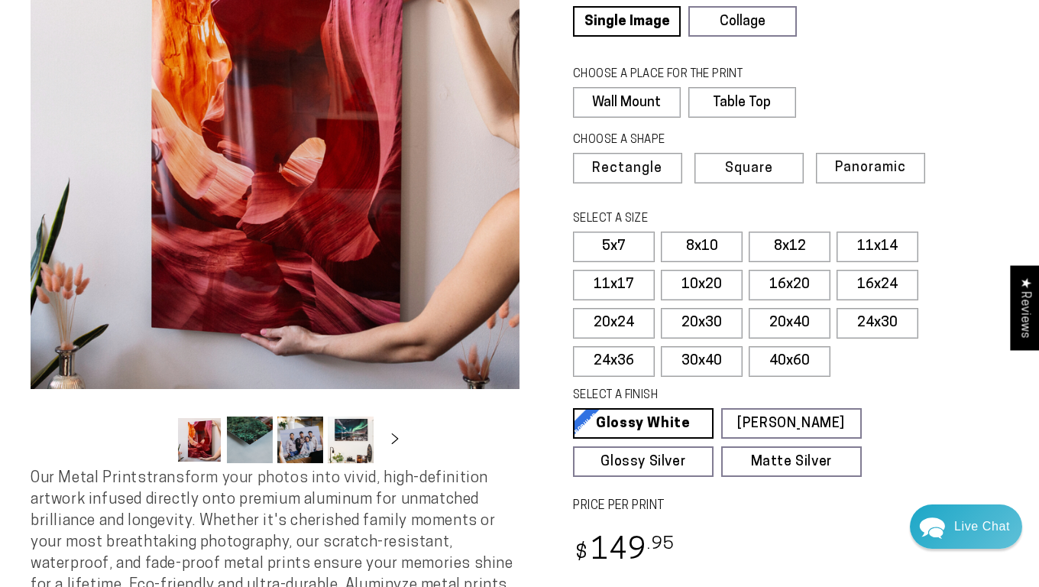
scroll to position [183, 0]
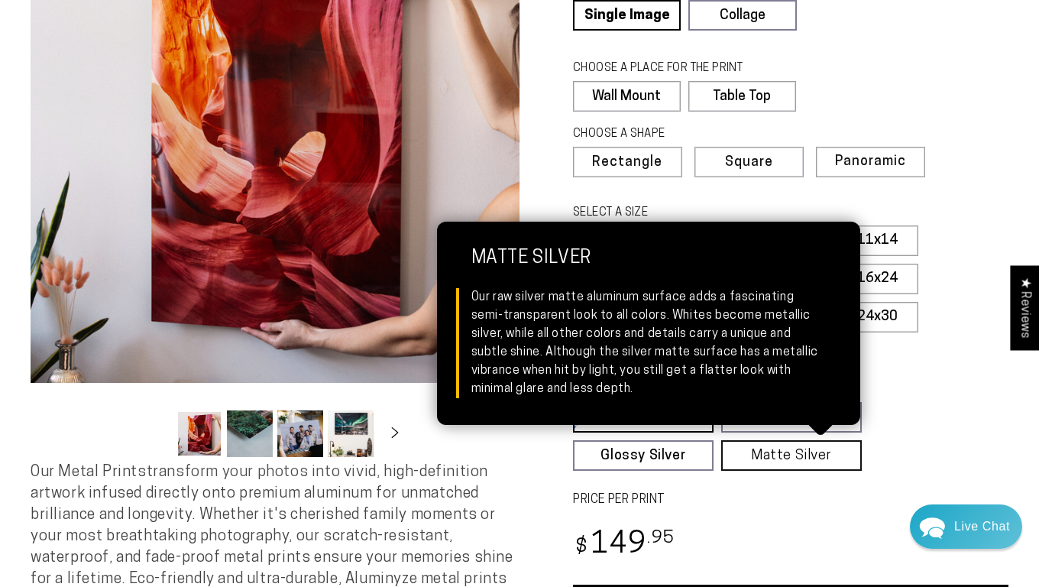
click at [803, 466] on link "Matte Silver Matte Silver Our raw silver matte aluminum surface adds a fascinat…" at bounding box center [791, 455] width 141 height 31
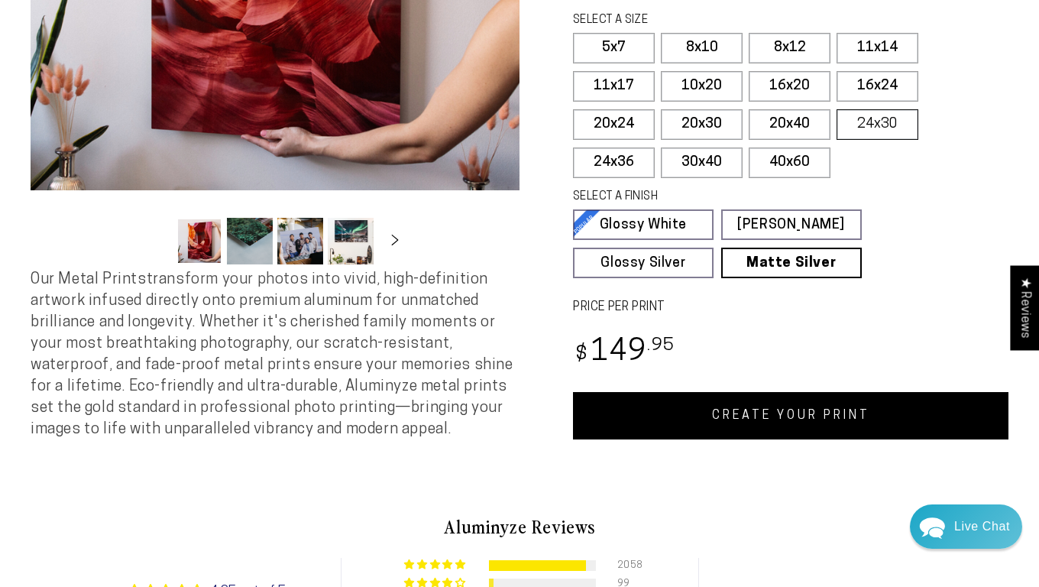
scroll to position [383, 0]
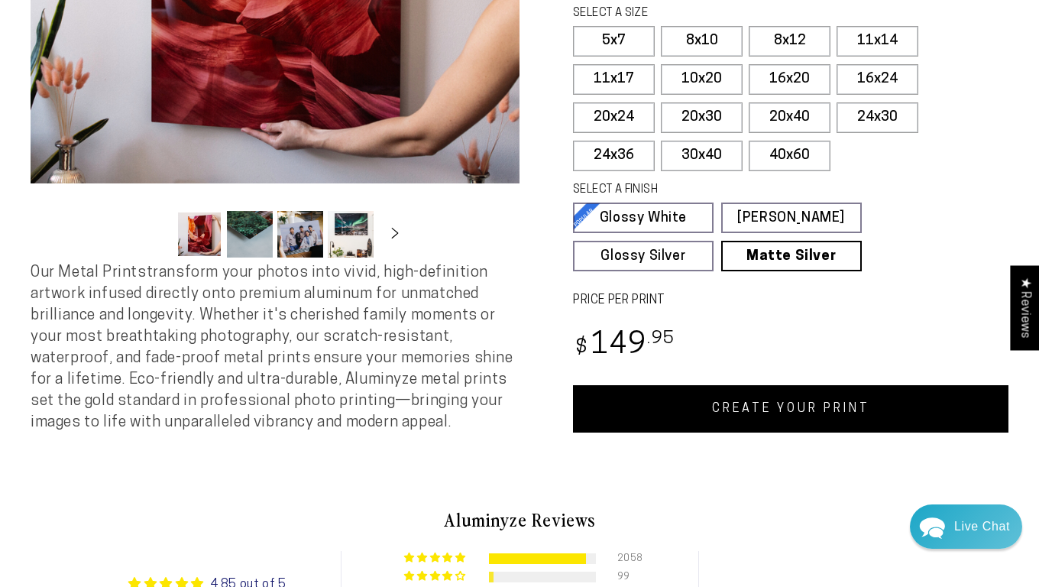
click at [799, 401] on link "CREATE YOUR PRINT" at bounding box center [791, 408] width 436 height 47
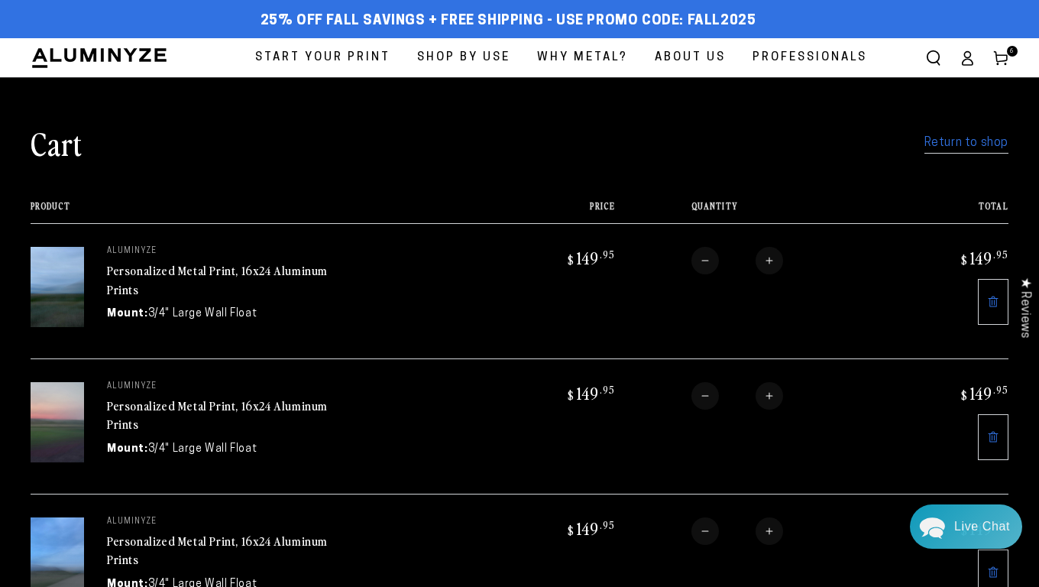
click at [964, 140] on link "Return to shop" at bounding box center [967, 143] width 84 height 22
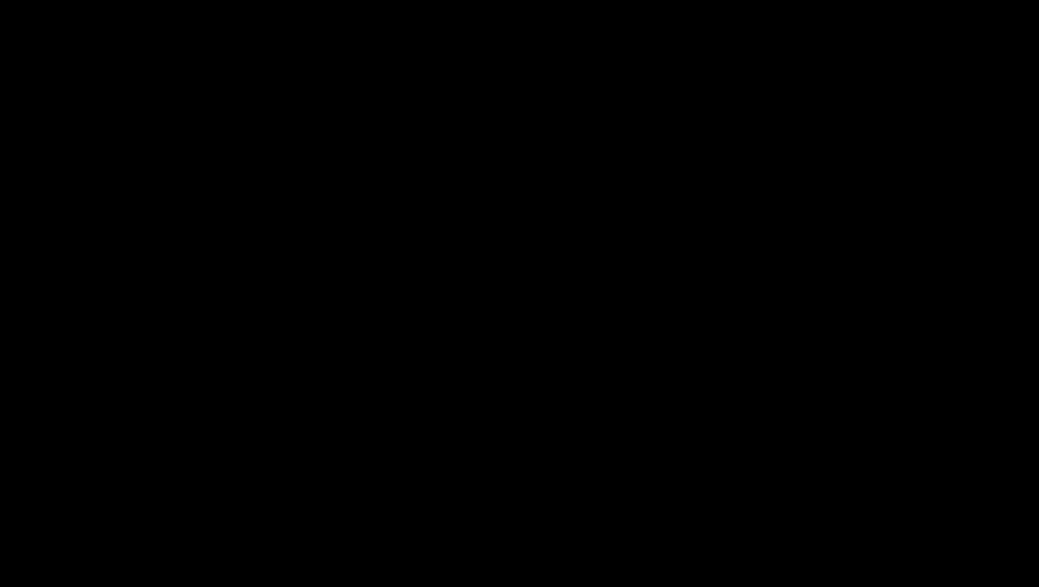
select select "**********"
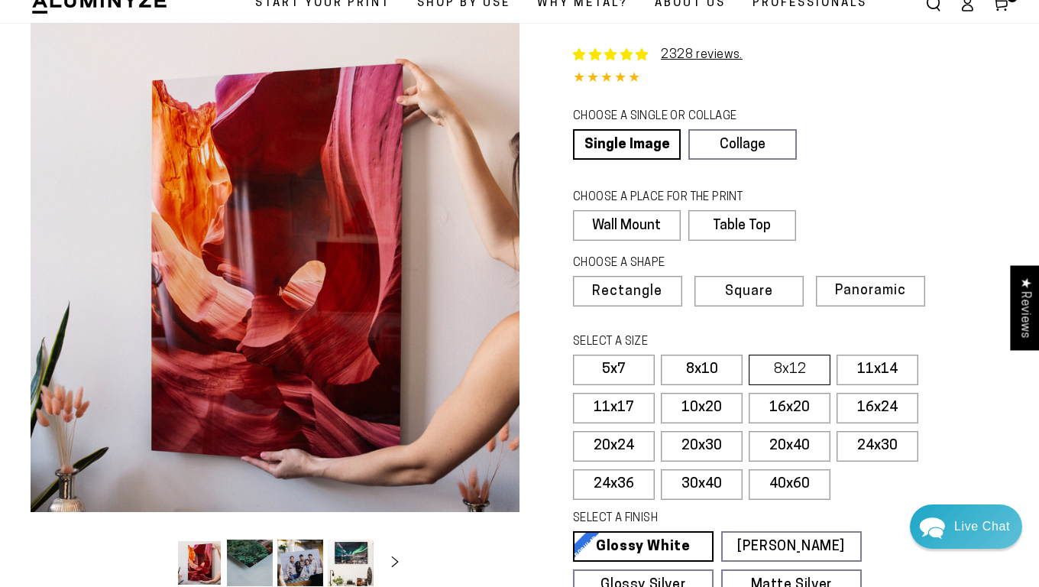
scroll to position [56, 0]
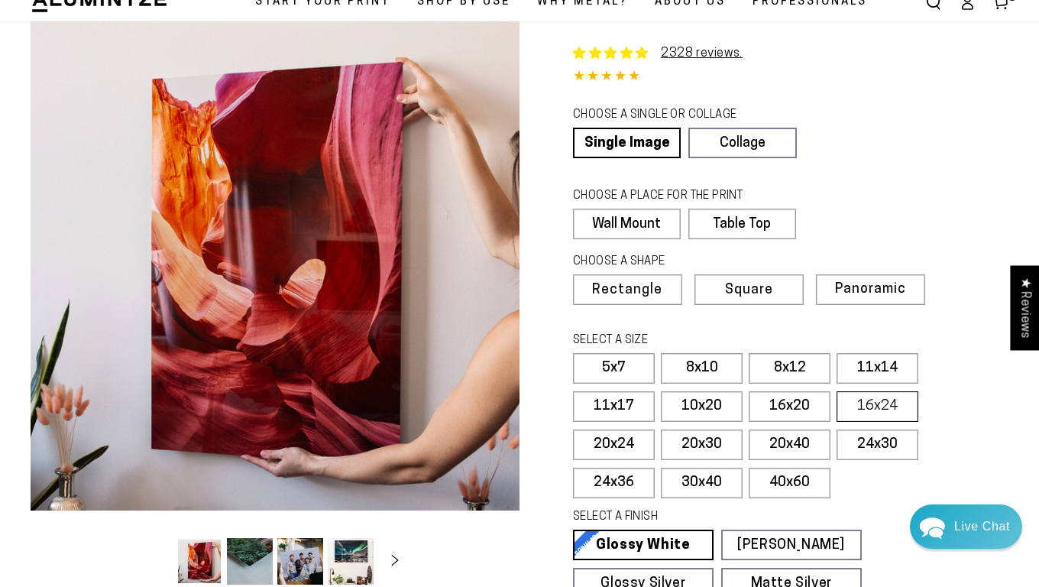
click at [869, 407] on label "16x24" at bounding box center [878, 406] width 82 height 31
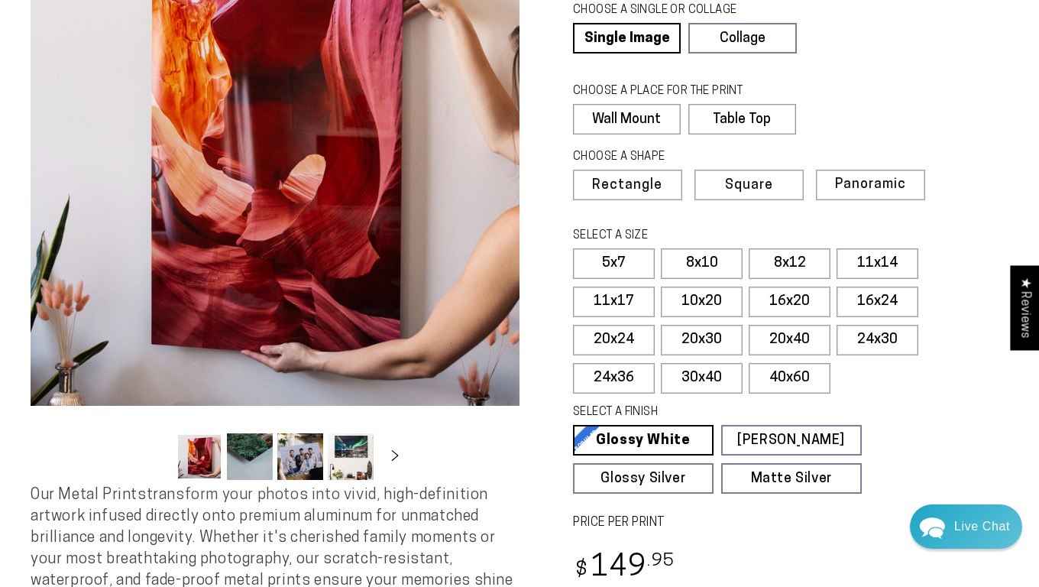
scroll to position [171, 0]
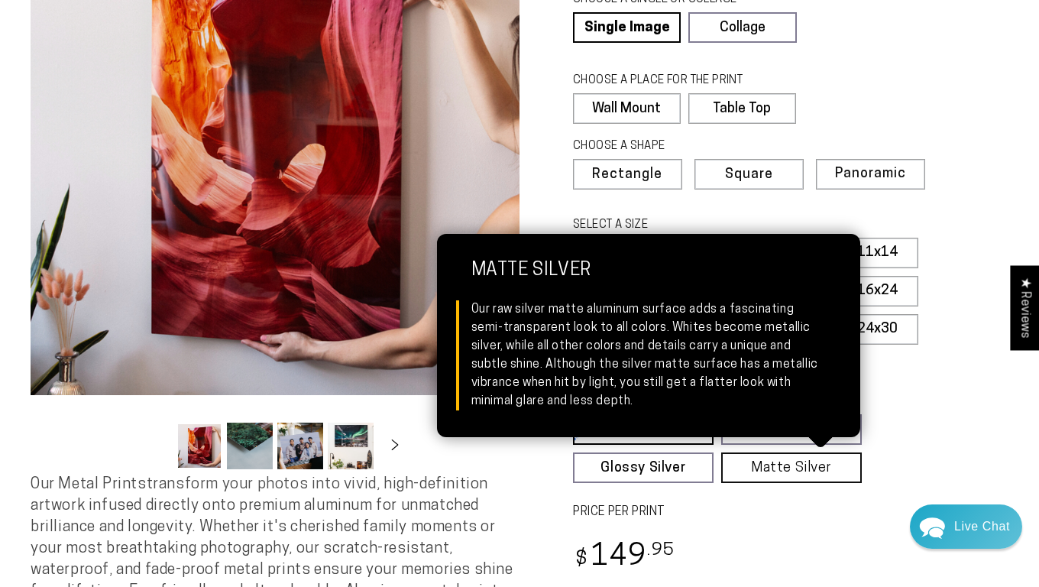
click at [800, 469] on link "Matte Silver Matte Silver Our raw silver matte aluminum surface adds a fascinat…" at bounding box center [791, 467] width 141 height 31
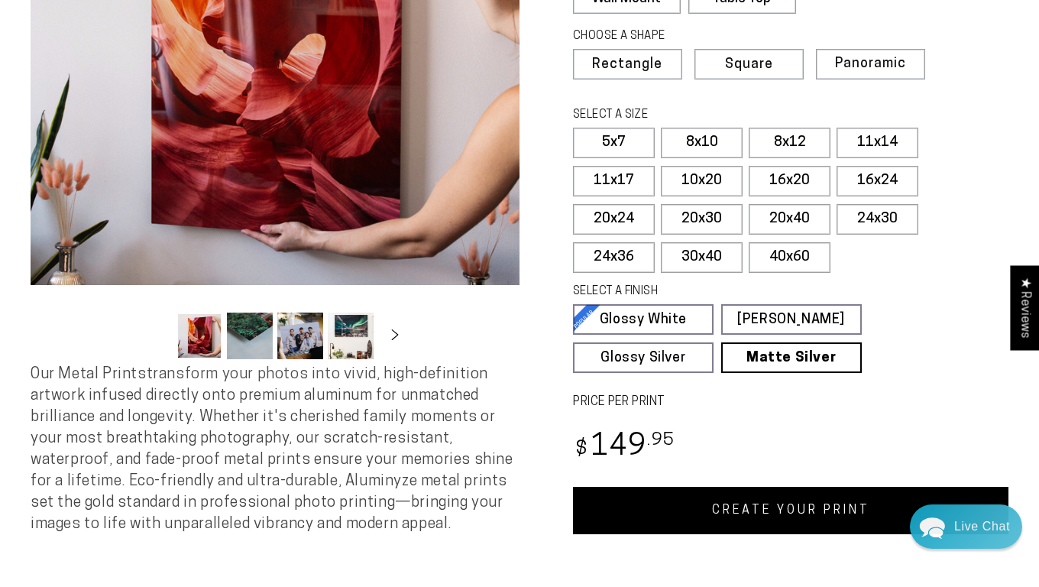
scroll to position [308, 0]
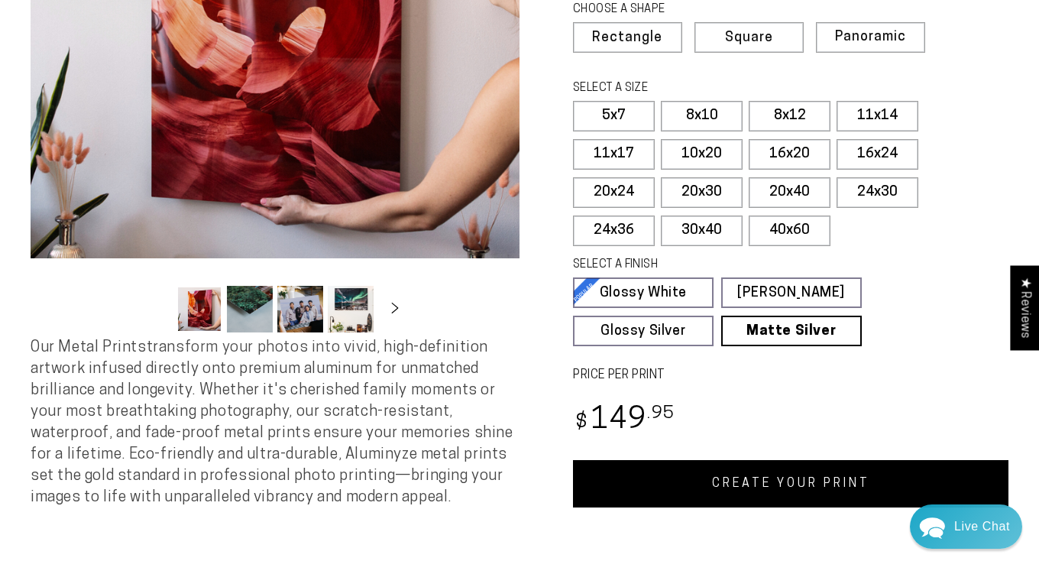
click at [817, 478] on link "CREATE YOUR PRINT" at bounding box center [791, 483] width 436 height 47
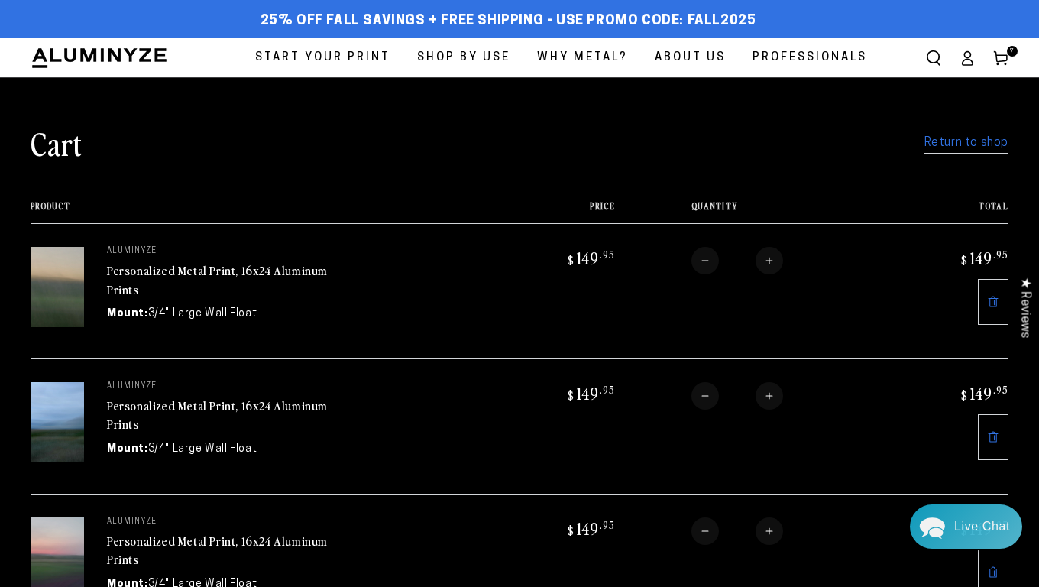
click at [964, 146] on link "Return to shop" at bounding box center [967, 143] width 84 height 22
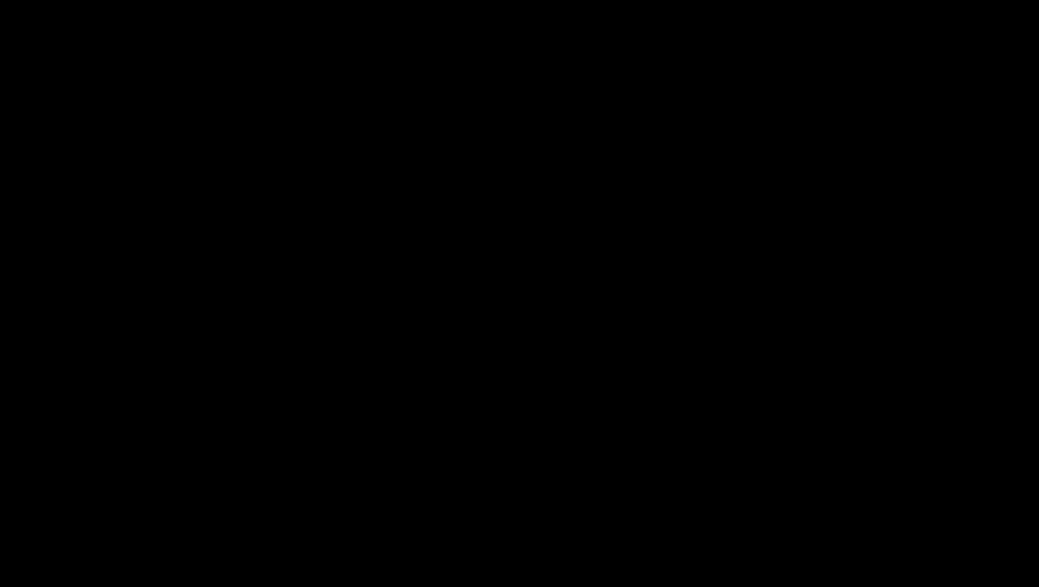
select select "**********"
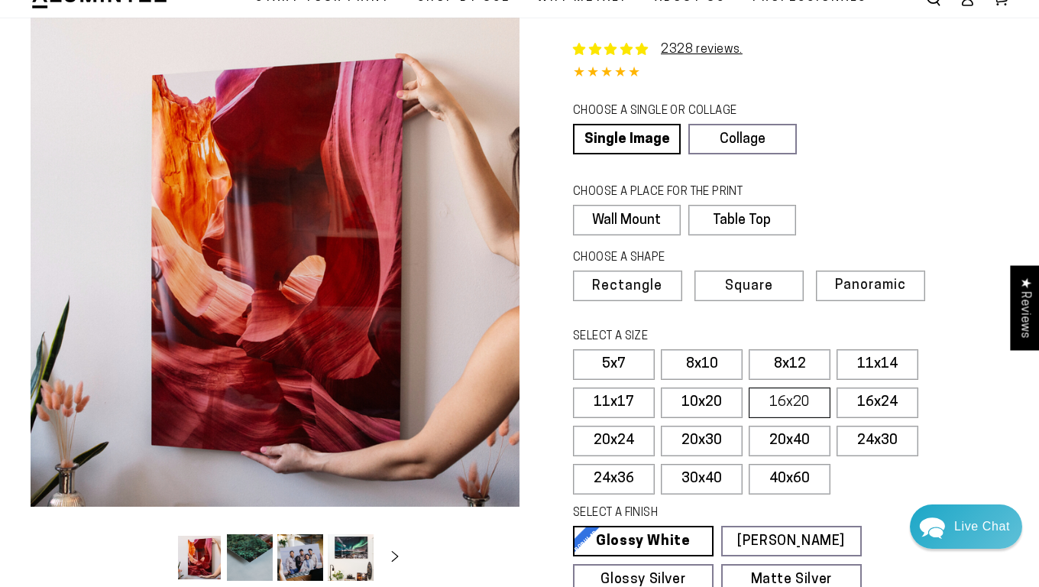
scroll to position [64, 0]
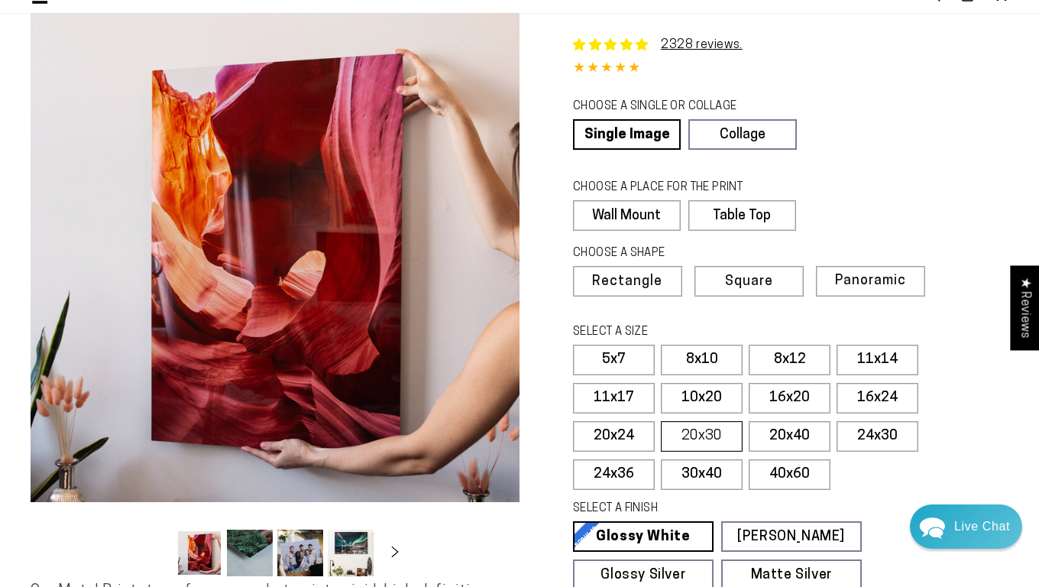
click at [711, 436] on label "20x30" at bounding box center [702, 436] width 82 height 31
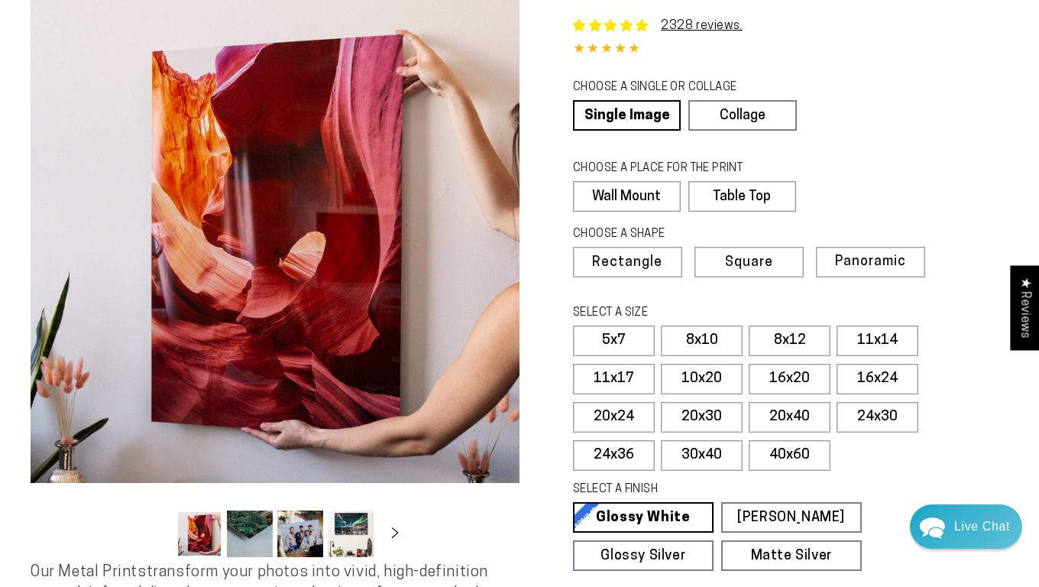
scroll to position [127, 0]
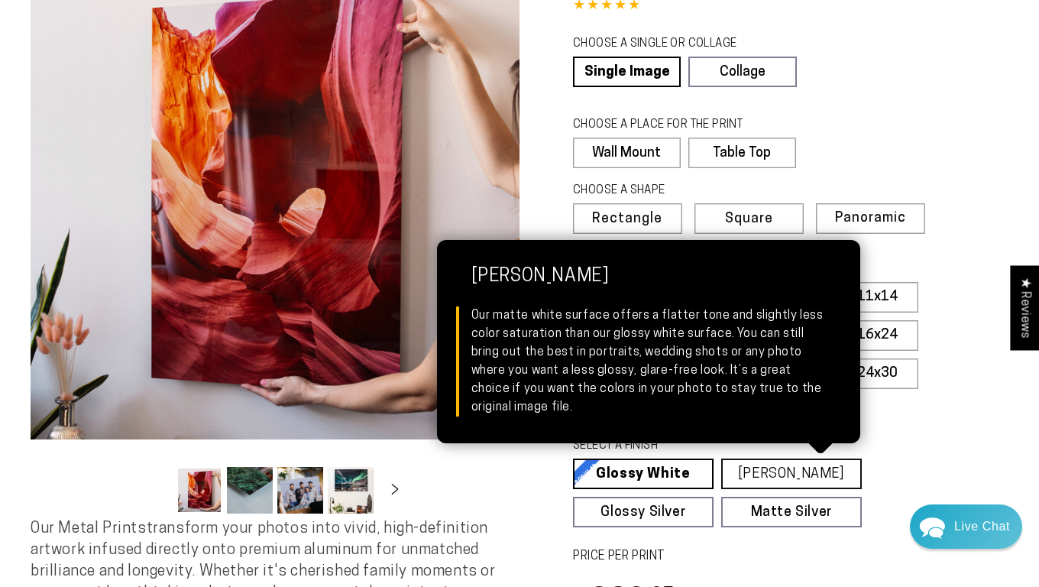
click at [789, 473] on link "Matte White Matte White Our matte white surface offers a flatter tone and sligh…" at bounding box center [791, 474] width 141 height 31
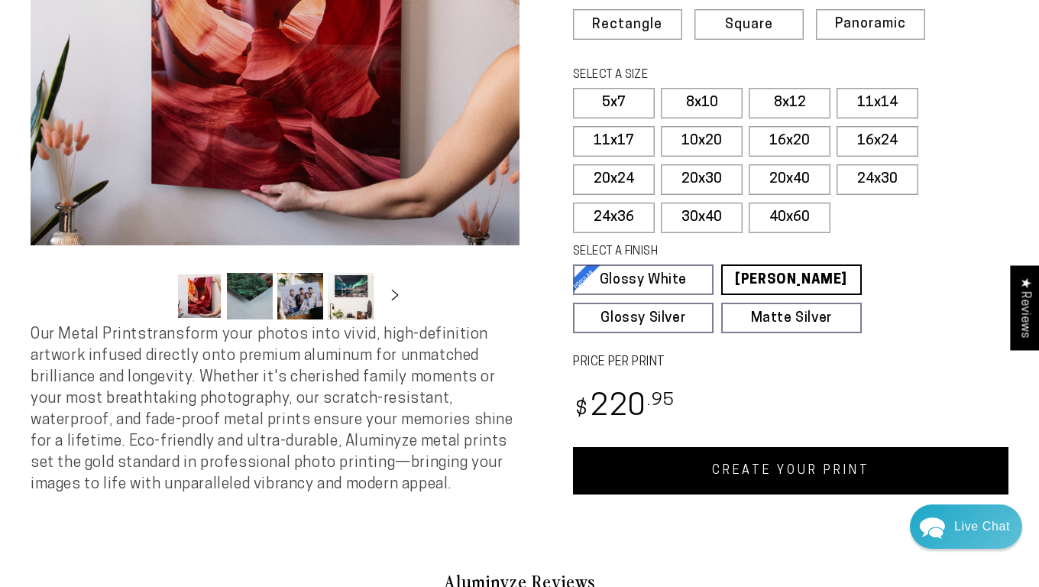
scroll to position [335, 0]
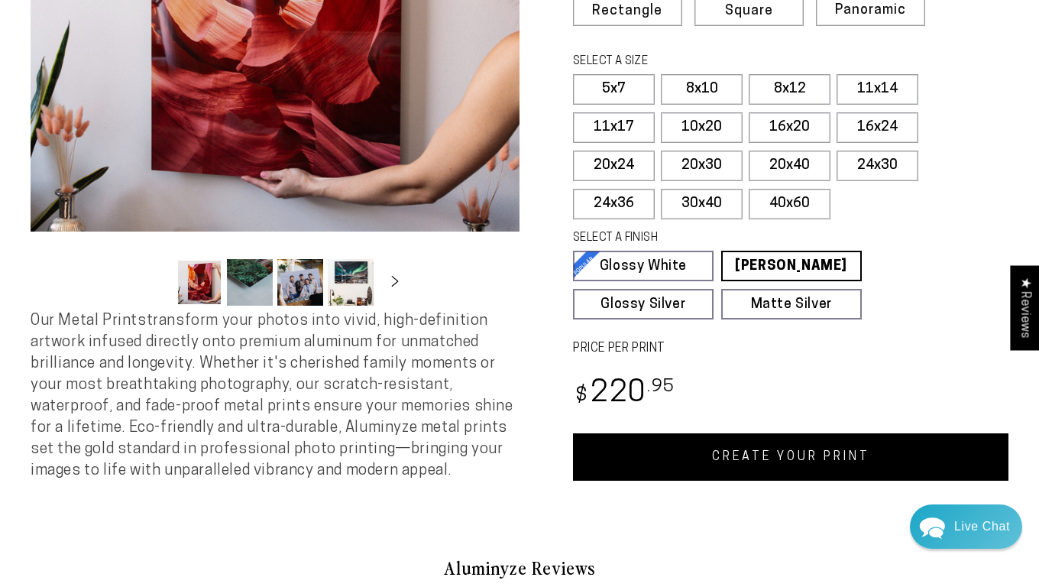
click at [880, 465] on link "CREATE YOUR PRINT" at bounding box center [791, 456] width 436 height 47
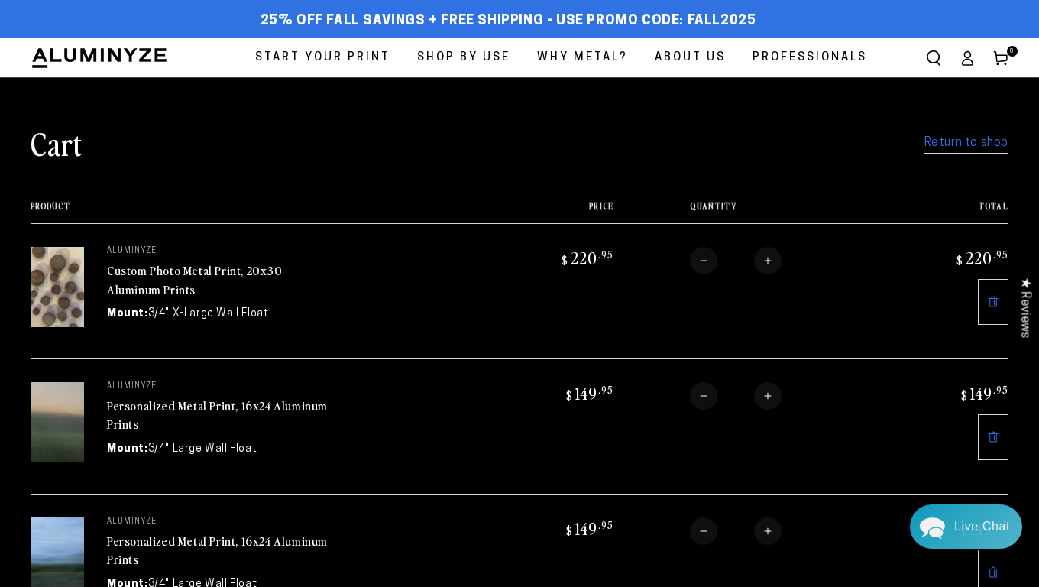
click at [969, 141] on link "Return to shop" at bounding box center [967, 143] width 84 height 22
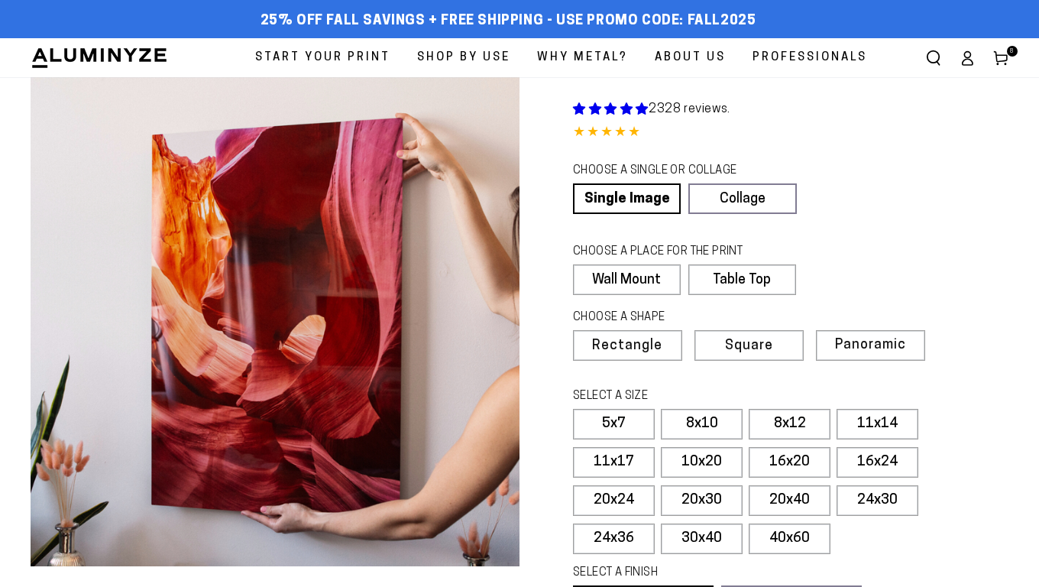
select select "**********"
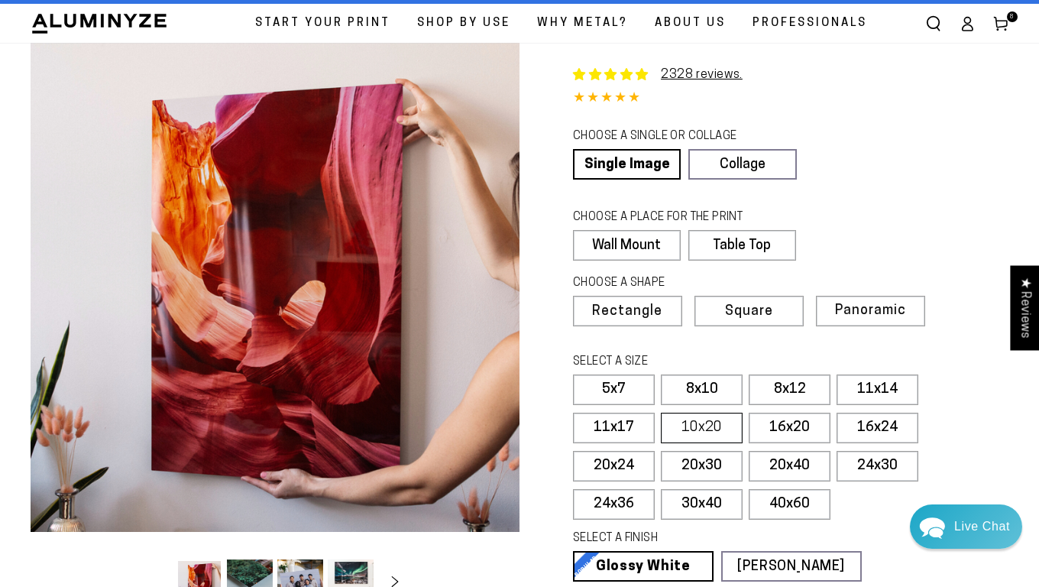
scroll to position [37, 0]
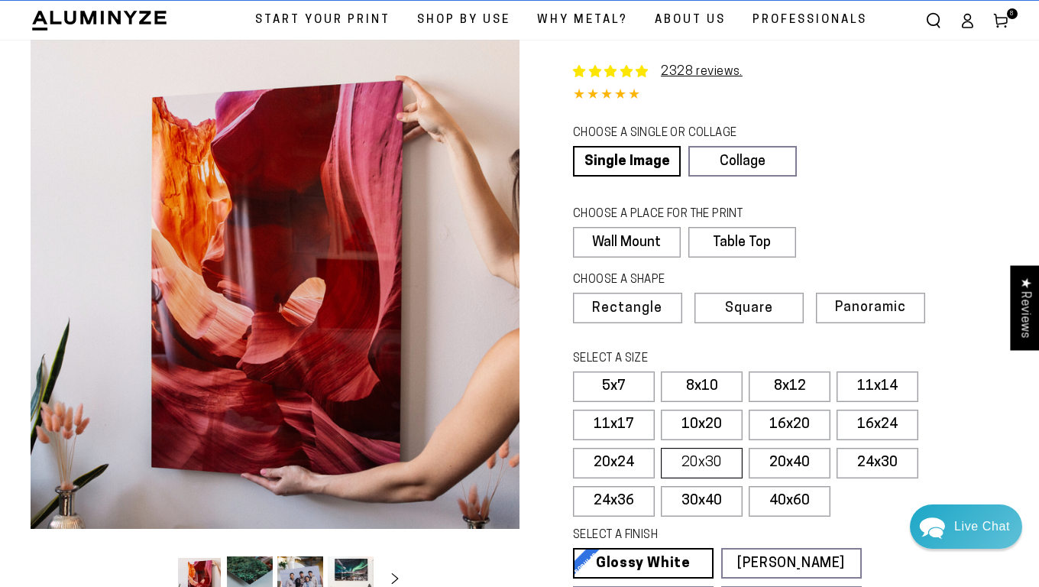
click at [712, 459] on label "20x30" at bounding box center [702, 463] width 82 height 31
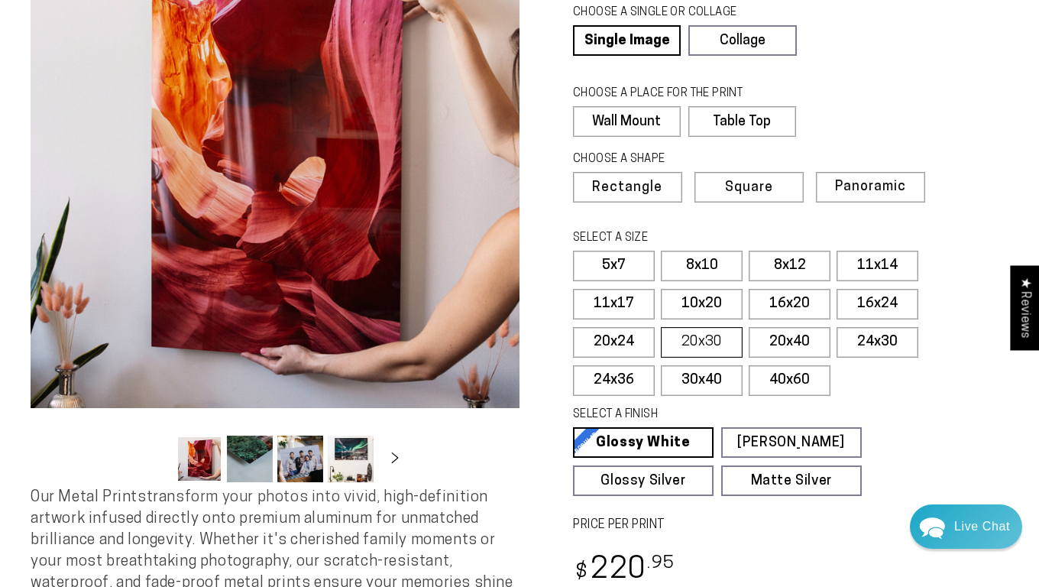
scroll to position [160, 0]
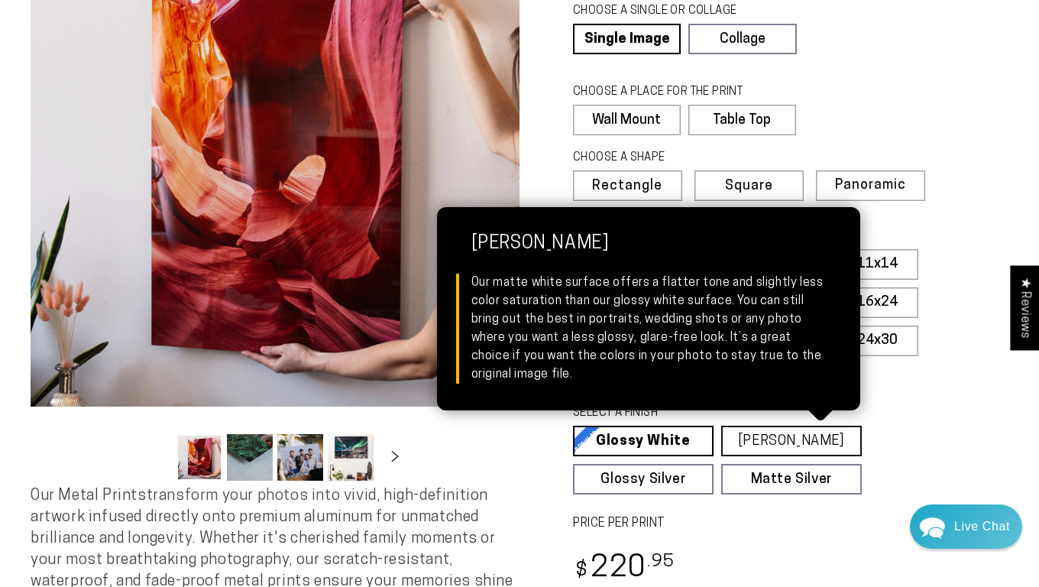
click at [786, 439] on link "Matte White Matte White Our matte white surface offers a flatter tone and sligh…" at bounding box center [791, 441] width 141 height 31
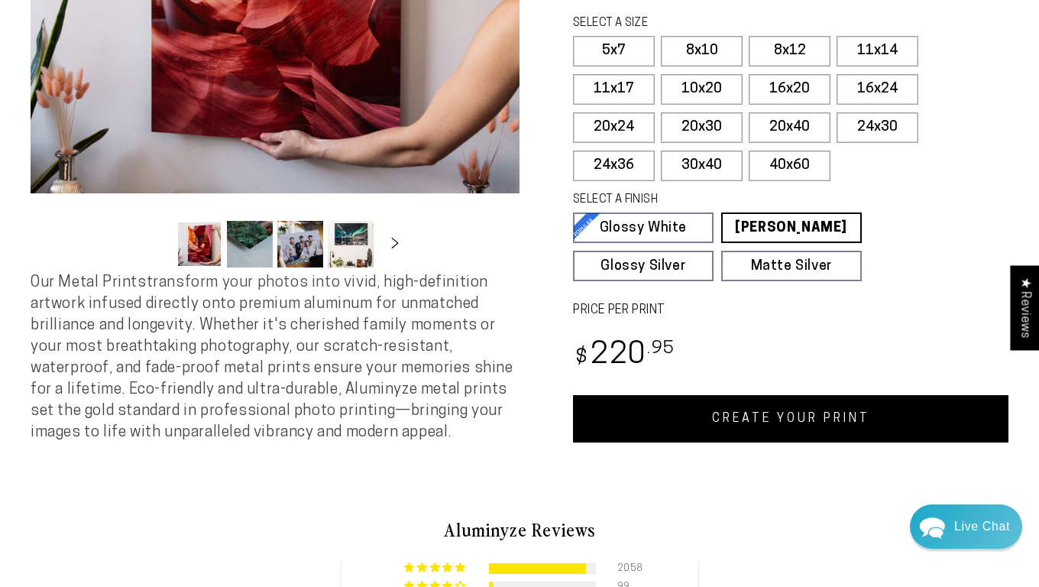
scroll to position [403, 0]
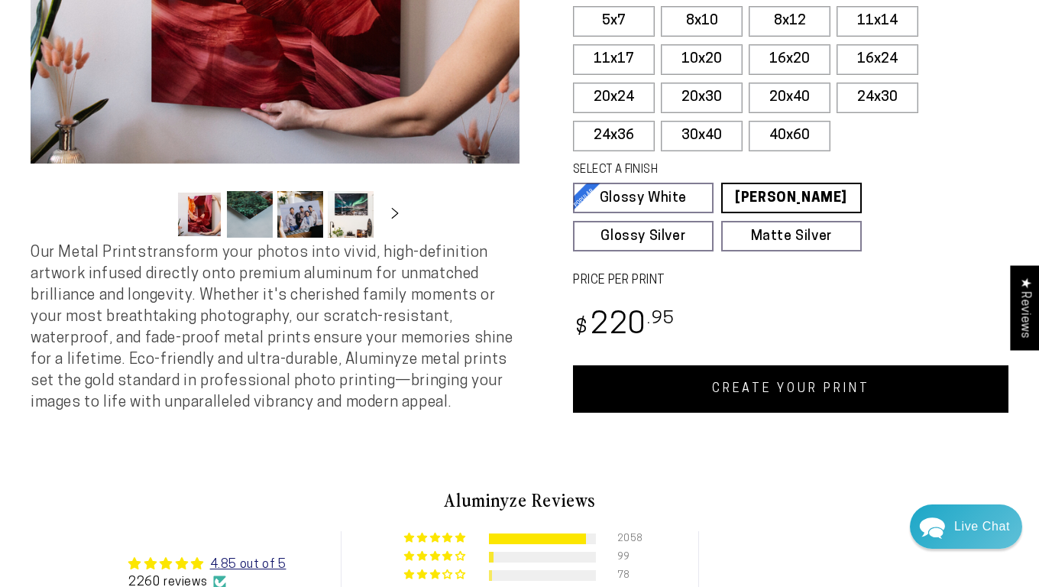
click at [809, 377] on link "CREATE YOUR PRINT" at bounding box center [791, 388] width 436 height 47
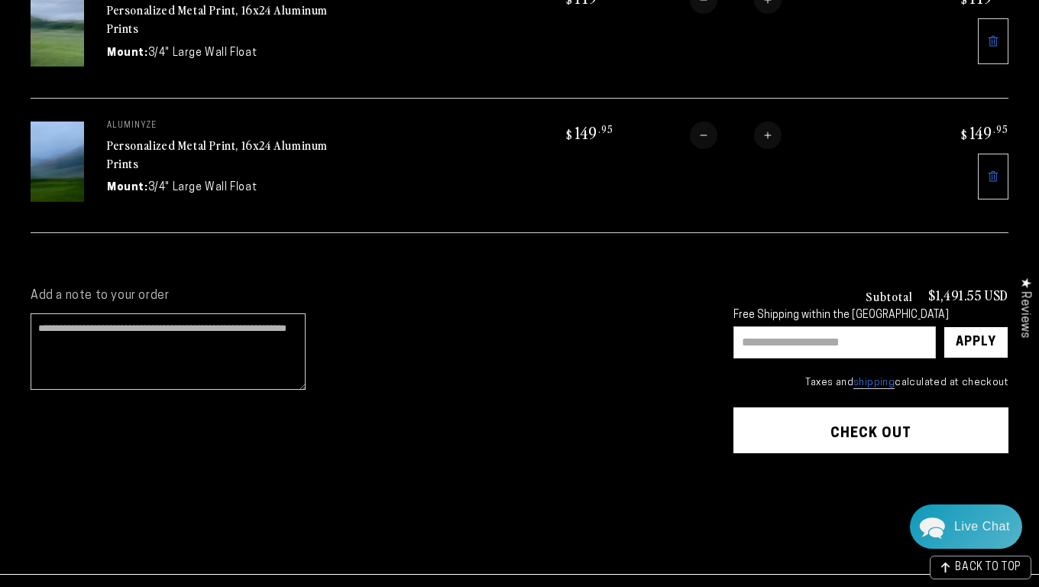
scroll to position [1205, 0]
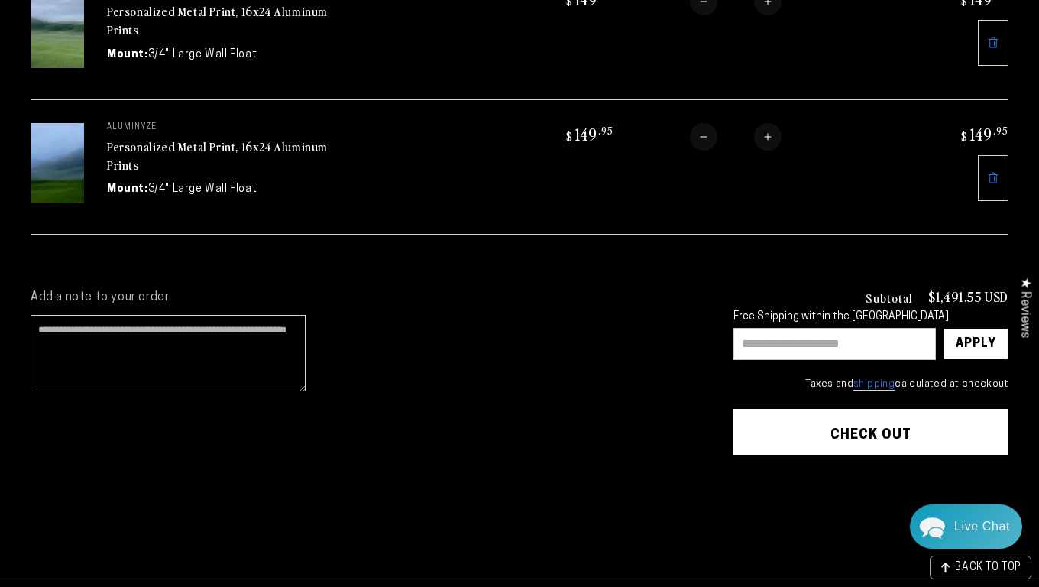
click at [744, 338] on input "text" at bounding box center [835, 344] width 203 height 32
type input "*******"
click at [983, 340] on div "Apply" at bounding box center [976, 344] width 41 height 31
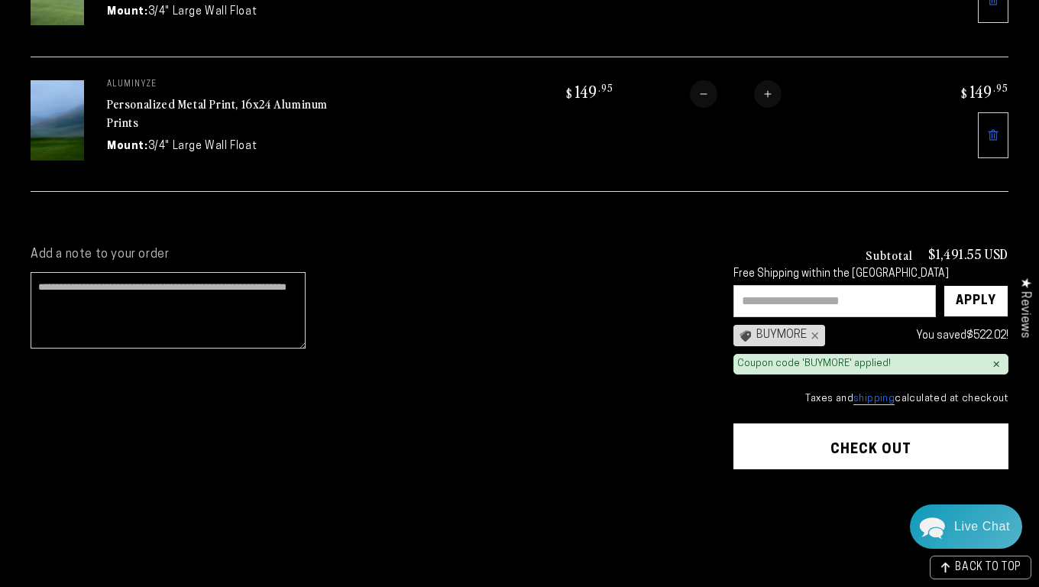
scroll to position [1260, 0]
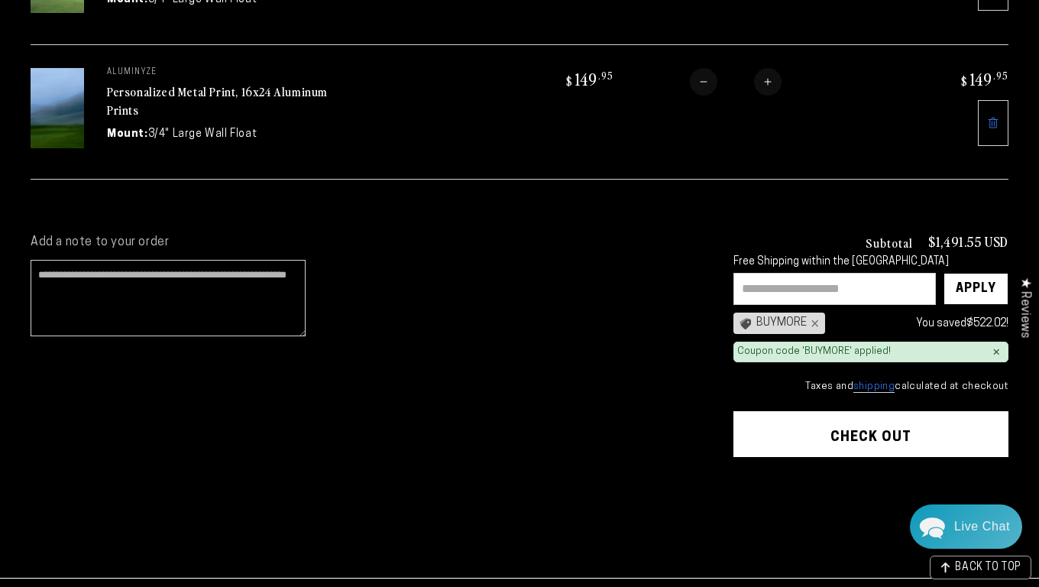
click at [880, 429] on button "Check out" at bounding box center [871, 434] width 275 height 46
